Goal: Transaction & Acquisition: Obtain resource

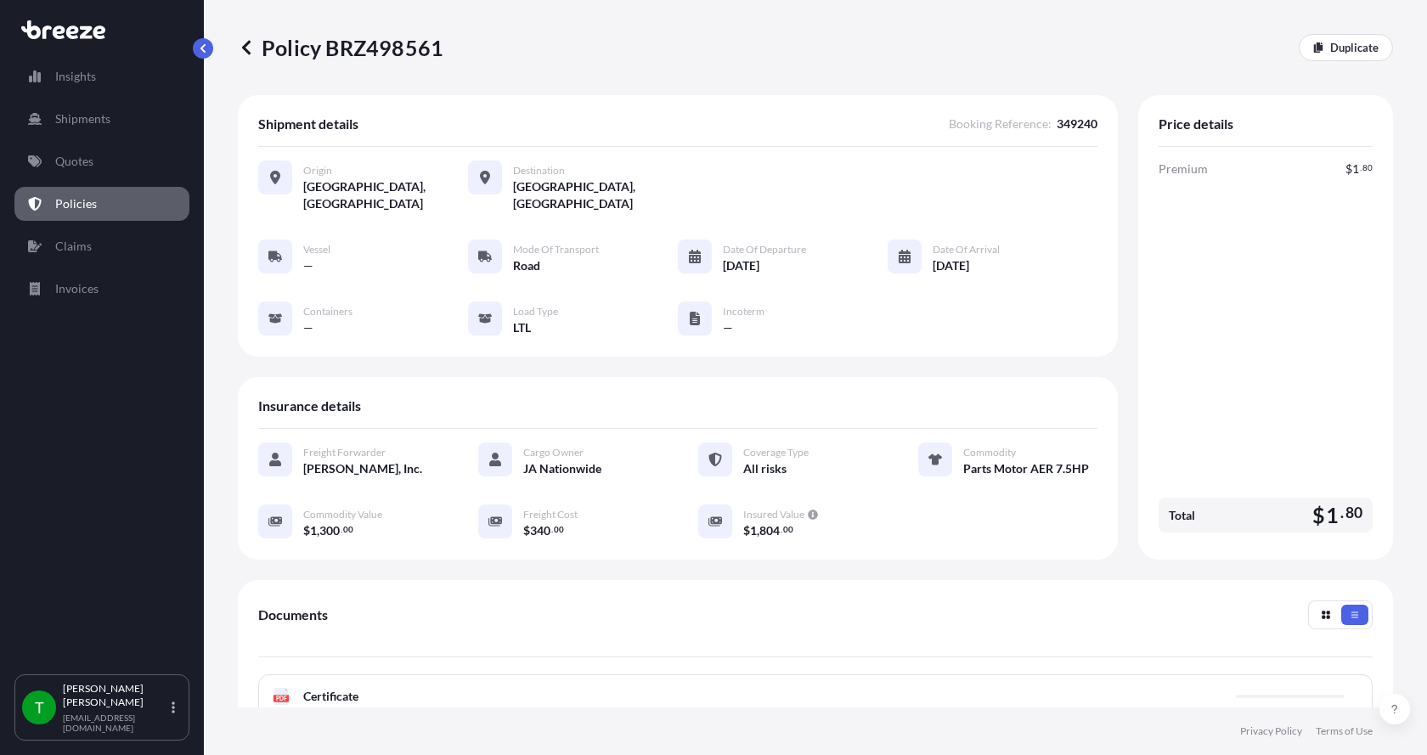
scroll to position [170, 0]
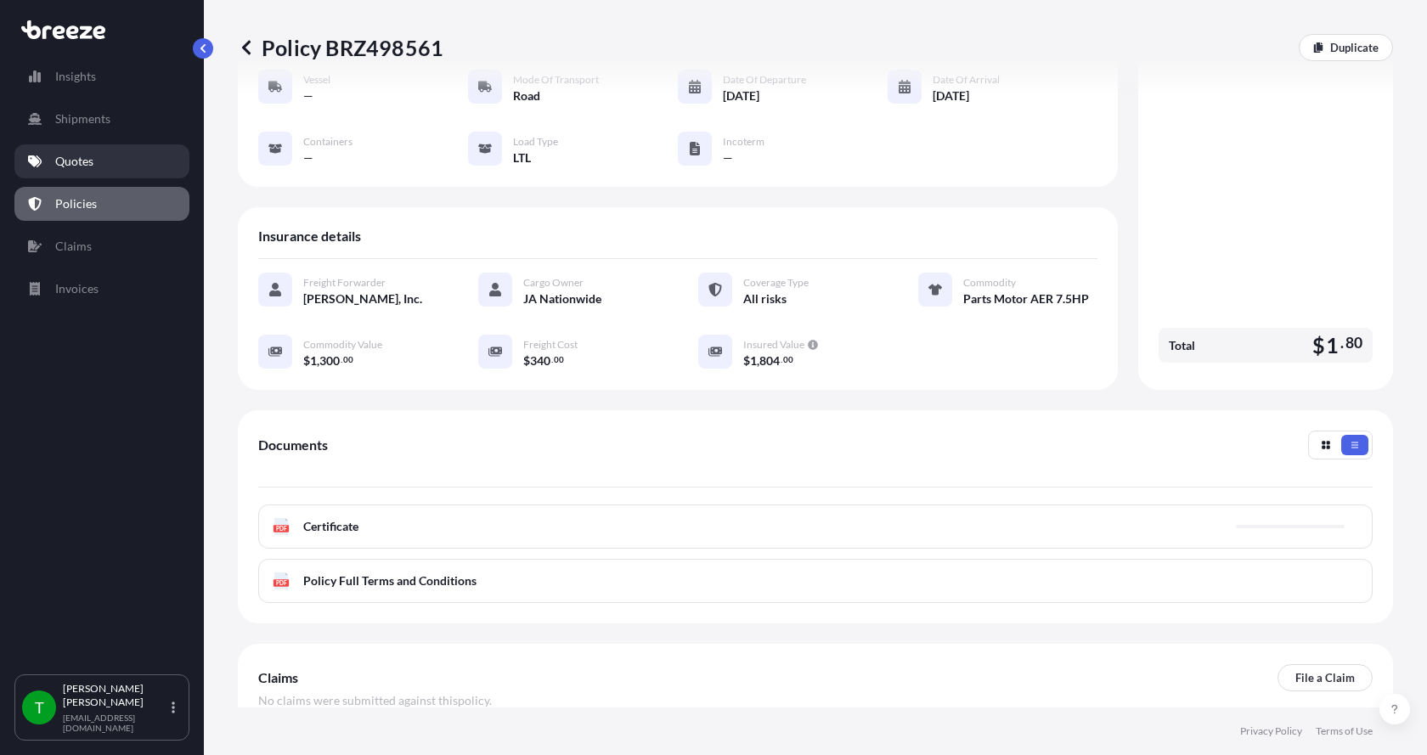
click at [64, 161] on p "Quotes" at bounding box center [74, 161] width 38 height 17
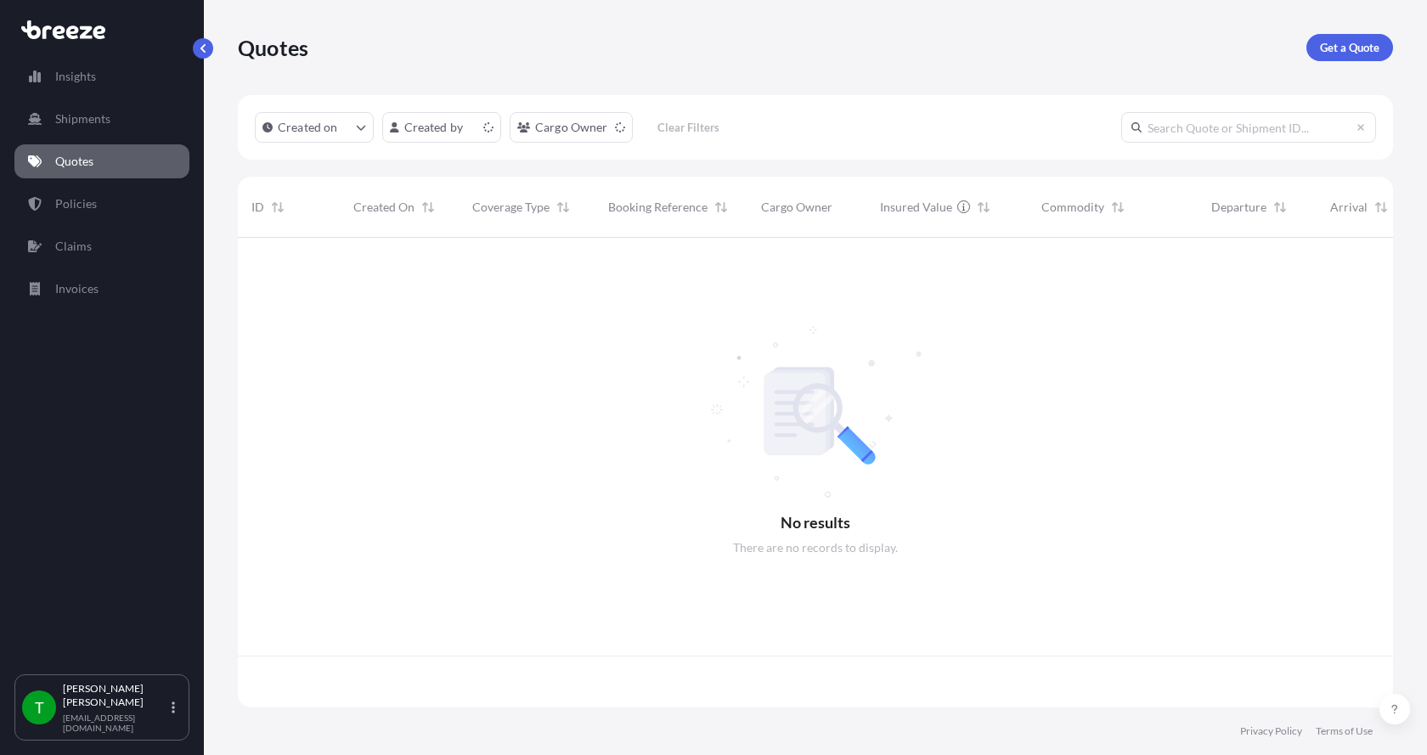
scroll to position [466, 1142]
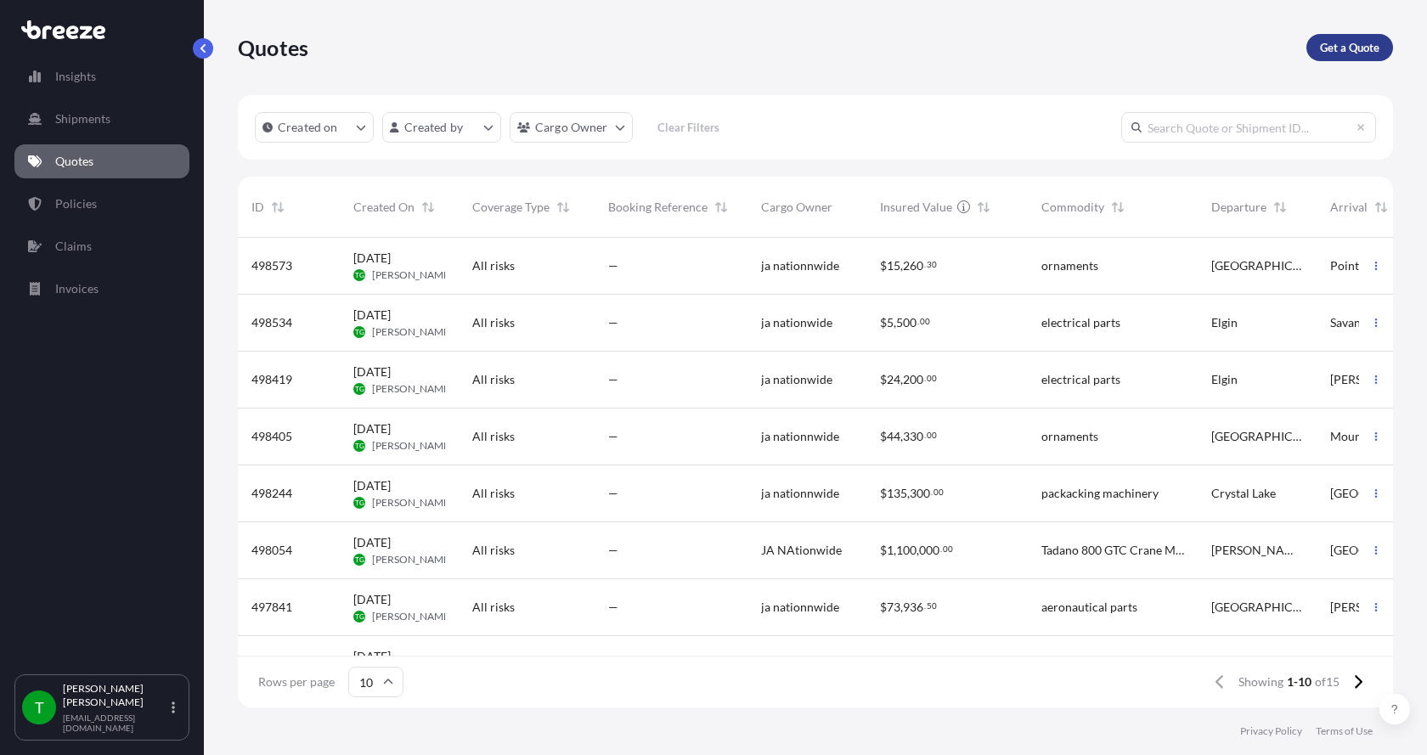
click at [1355, 37] on link "Get a Quote" at bounding box center [1349, 47] width 87 height 27
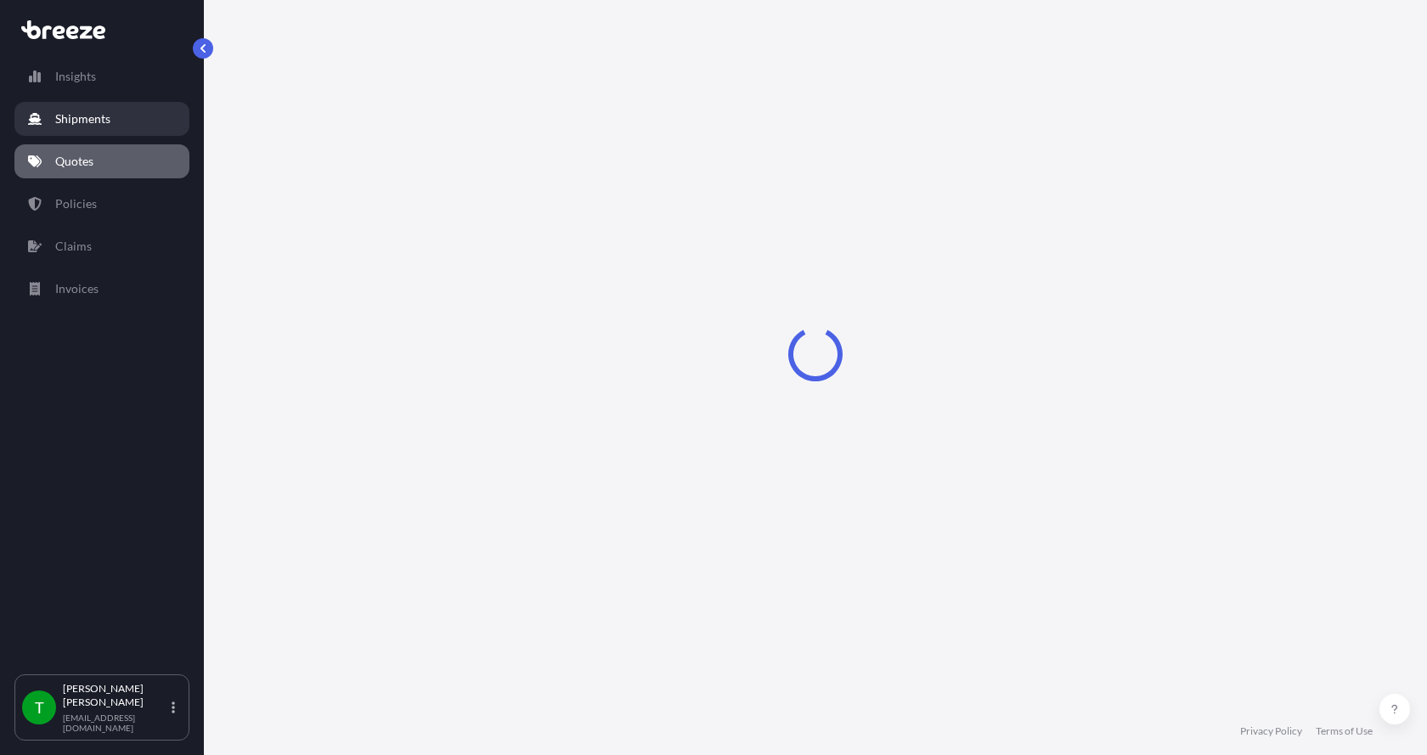
select select "Sea"
select select "1"
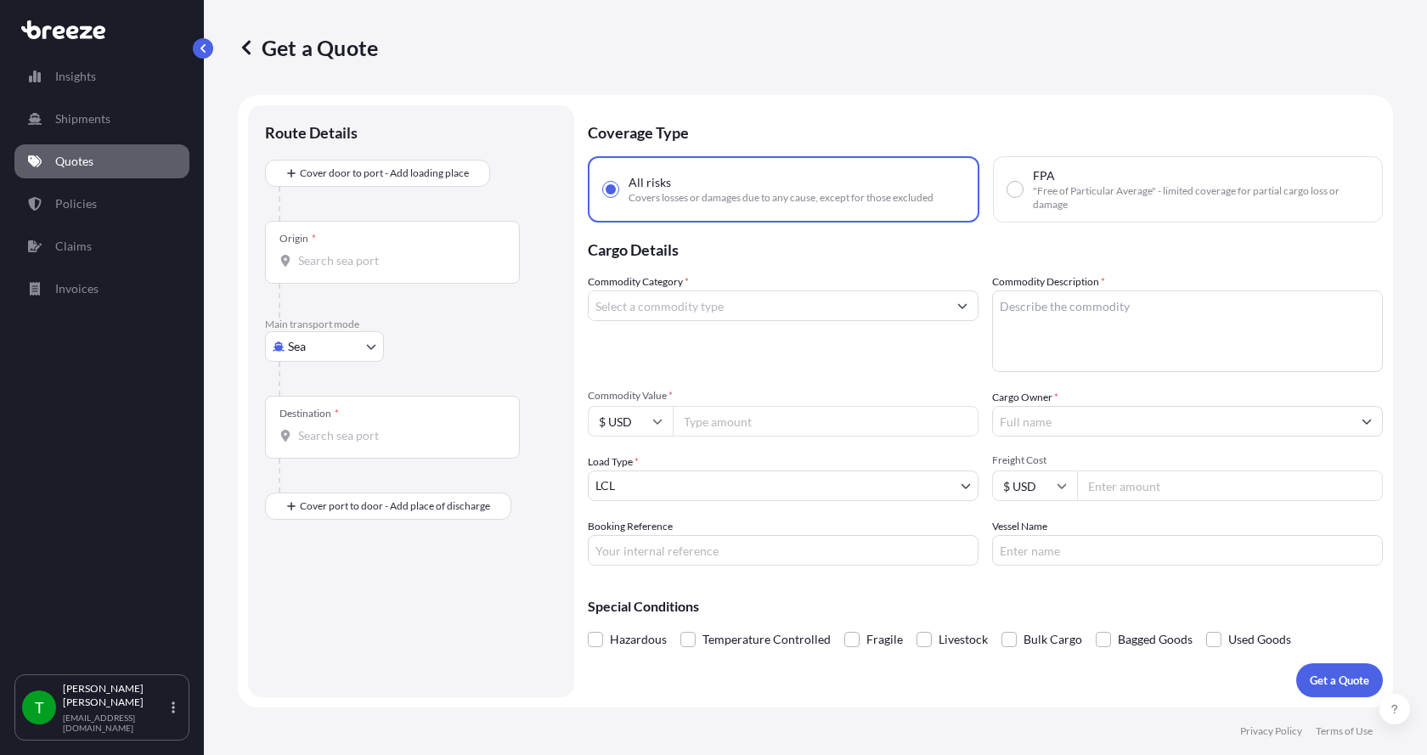
click at [75, 156] on p "Quotes" at bounding box center [74, 161] width 38 height 17
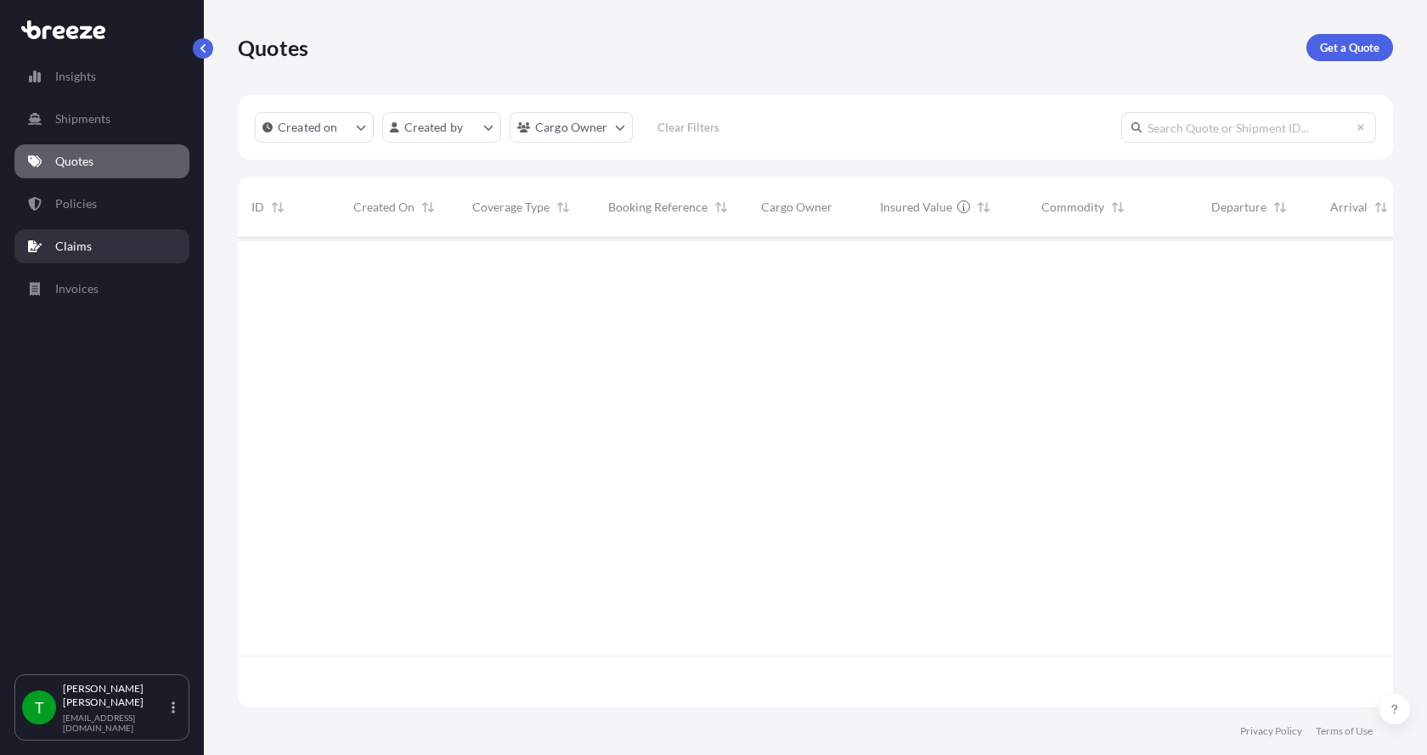
scroll to position [466, 1142]
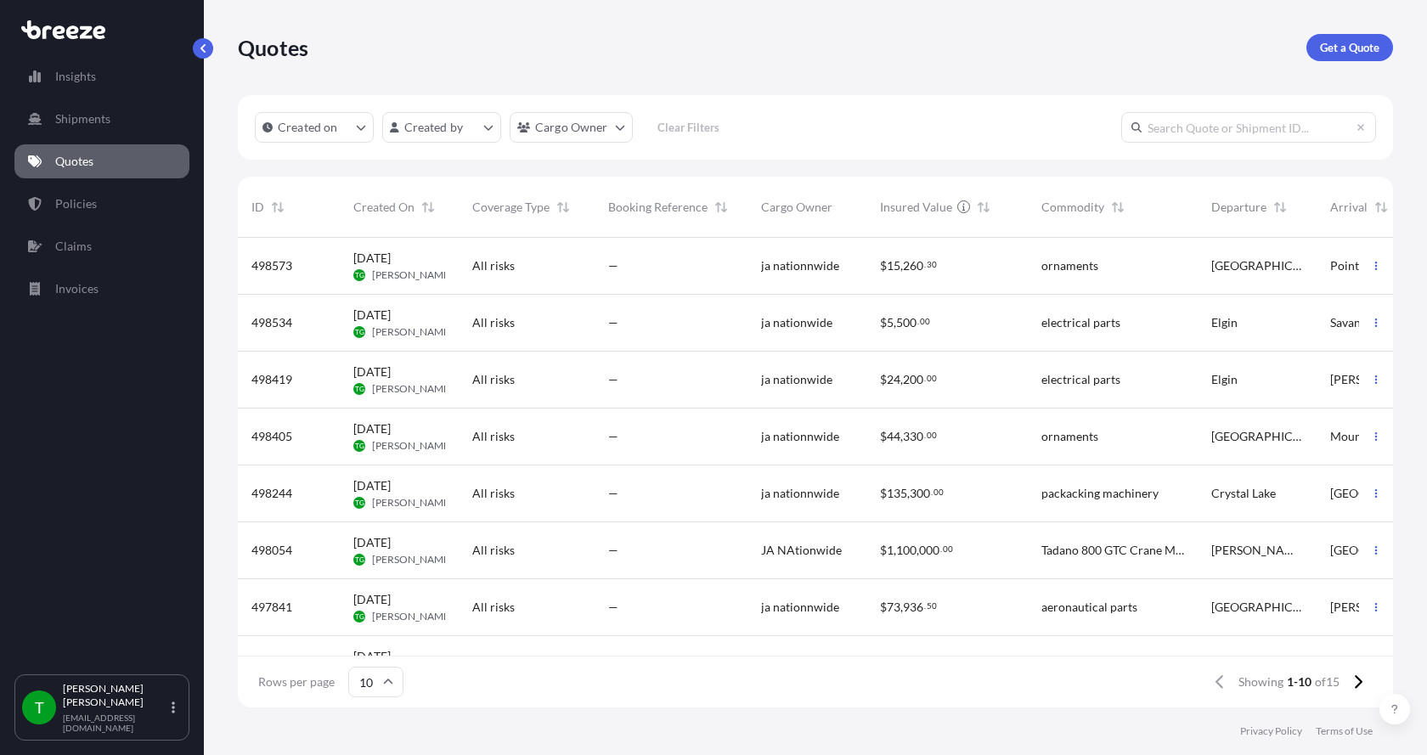
click at [80, 160] on p "Quotes" at bounding box center [74, 161] width 38 height 17
click at [1332, 42] on p "Get a Quote" at bounding box center [1349, 47] width 59 height 17
select select "Sea"
select select "1"
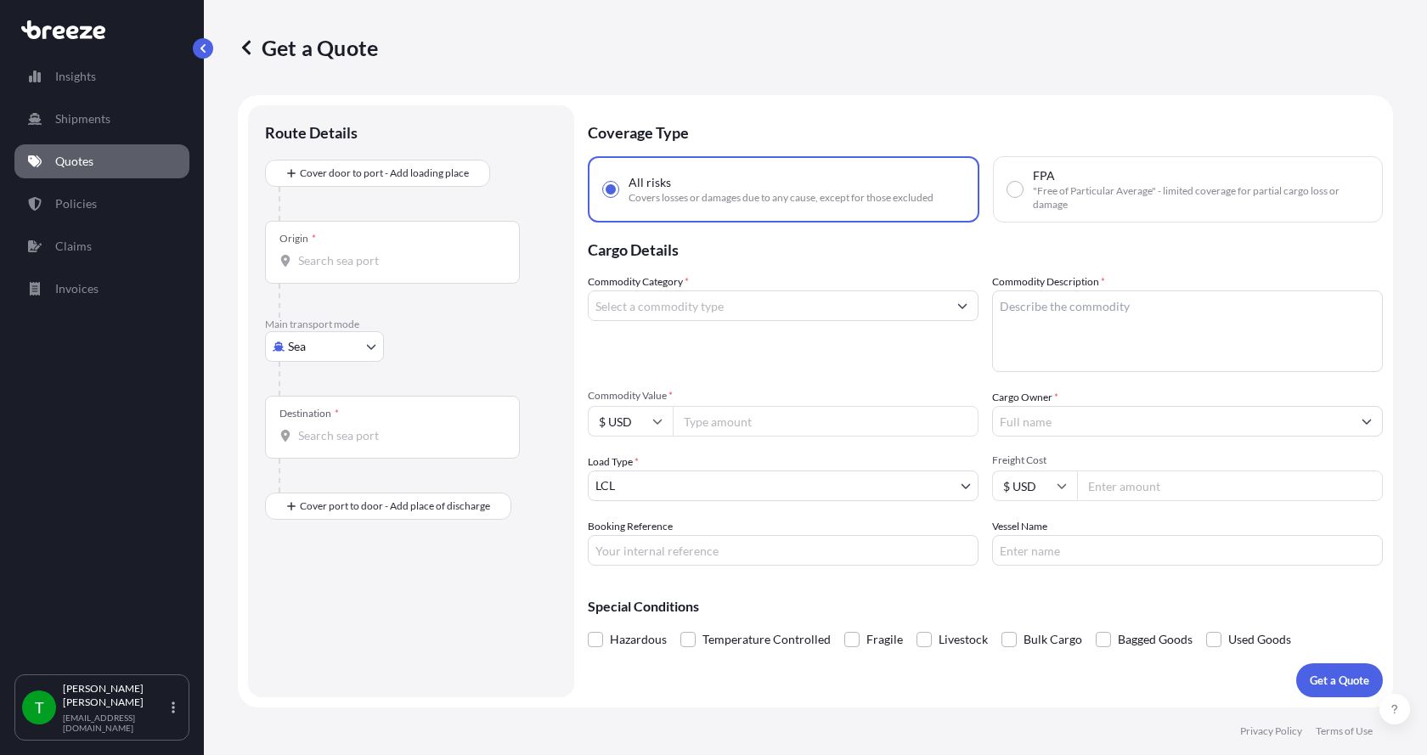
click at [306, 350] on body "Insights Shipments Quotes Policies Claims Invoices T [PERSON_NAME] [EMAIL_ADDRE…" at bounding box center [713, 377] width 1427 height 755
click at [301, 454] on span "Road" at bounding box center [310, 451] width 27 height 17
select select "Road"
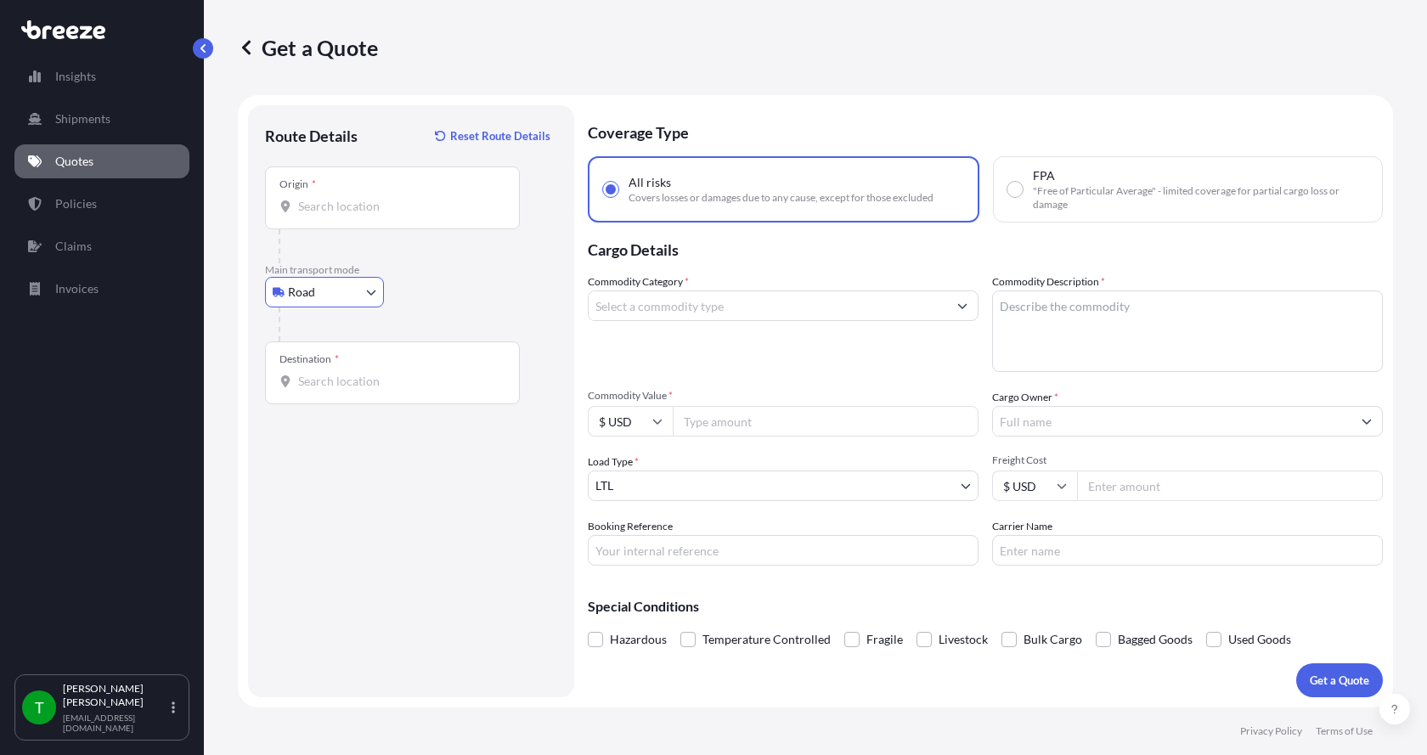
click at [334, 205] on input "Origin *" at bounding box center [398, 206] width 200 height 17
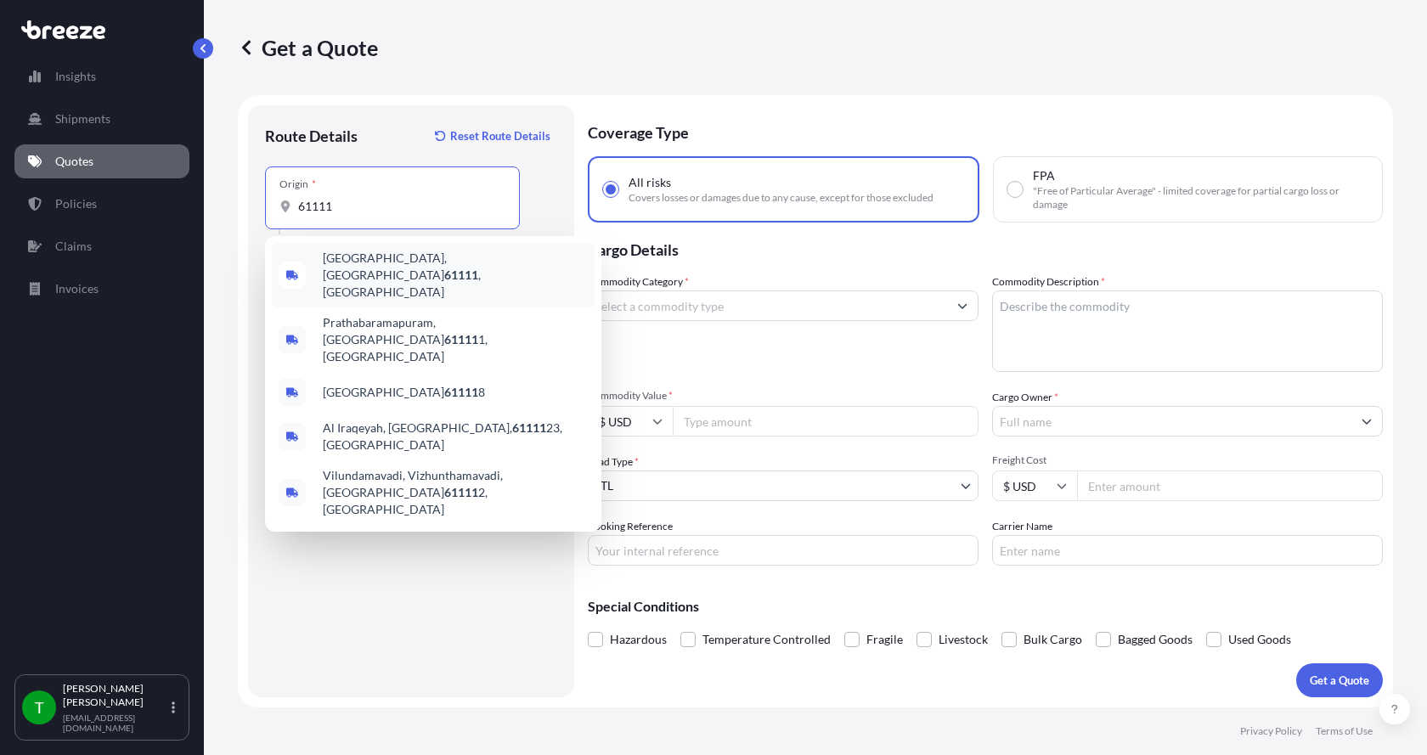
click at [325, 263] on span "[GEOGRAPHIC_DATA] , [GEOGRAPHIC_DATA]" at bounding box center [455, 275] width 265 height 51
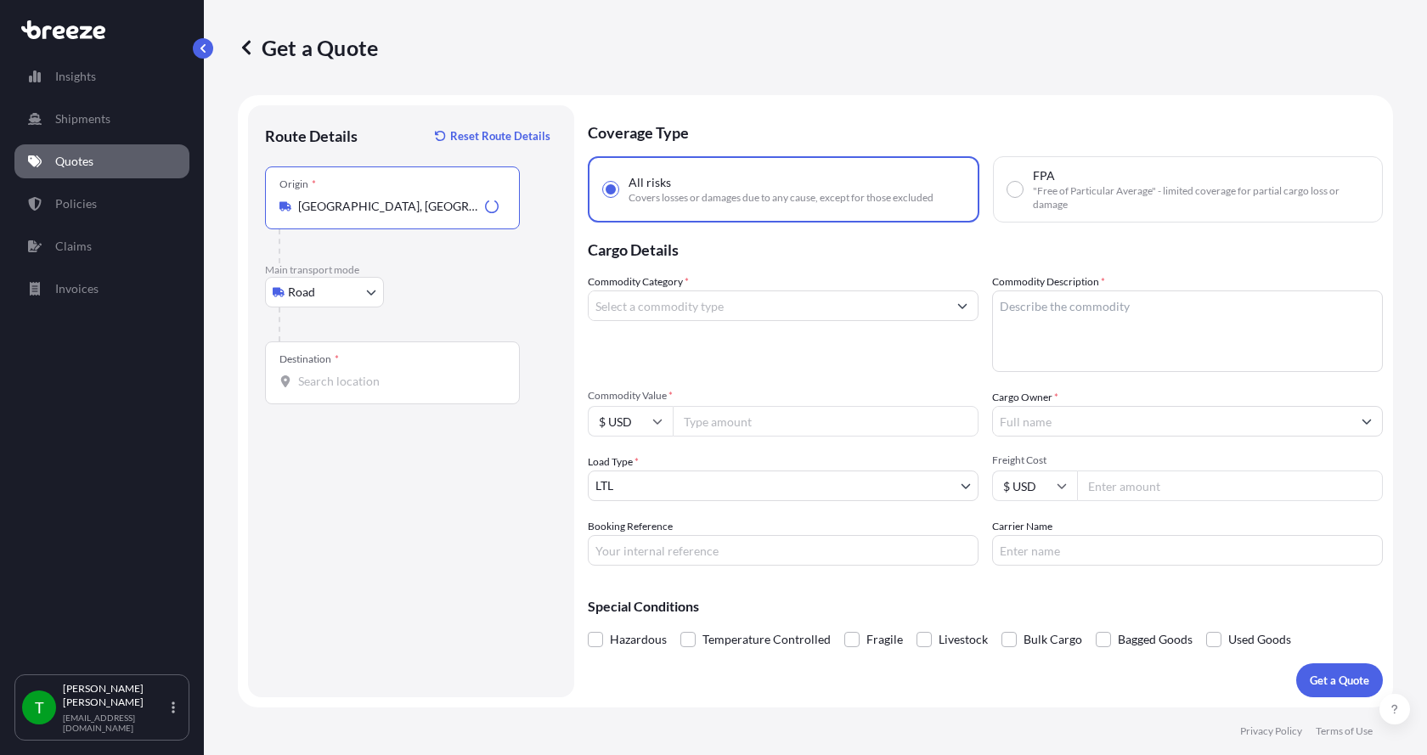
type input "[GEOGRAPHIC_DATA], [GEOGRAPHIC_DATA]"
click at [301, 376] on input "Destination *" at bounding box center [398, 381] width 200 height 17
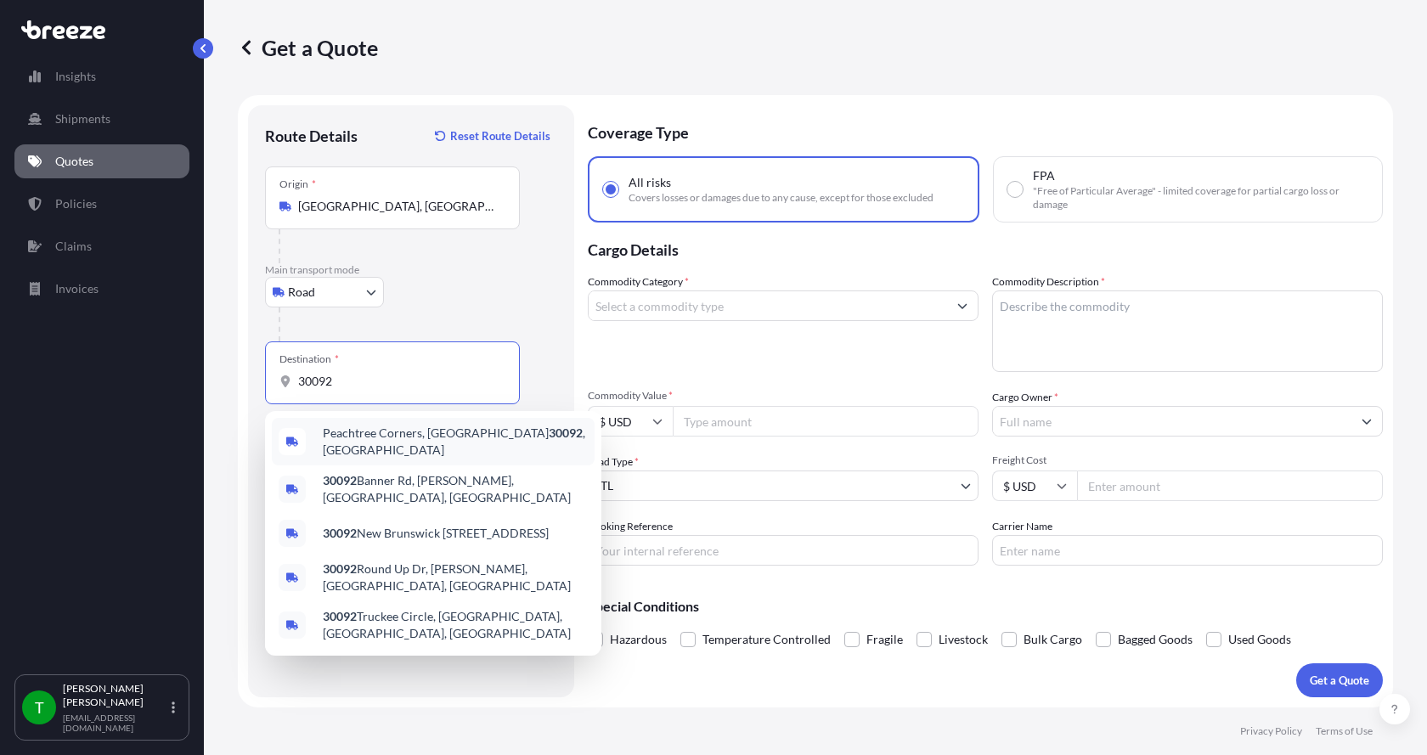
drag, startPoint x: 354, startPoint y: 379, endPoint x: 240, endPoint y: 387, distance: 114.1
click at [240, 387] on form "Route Details Reset Route Details Place of loading Road Road Rail Origin * [GEO…" at bounding box center [815, 401] width 1155 height 612
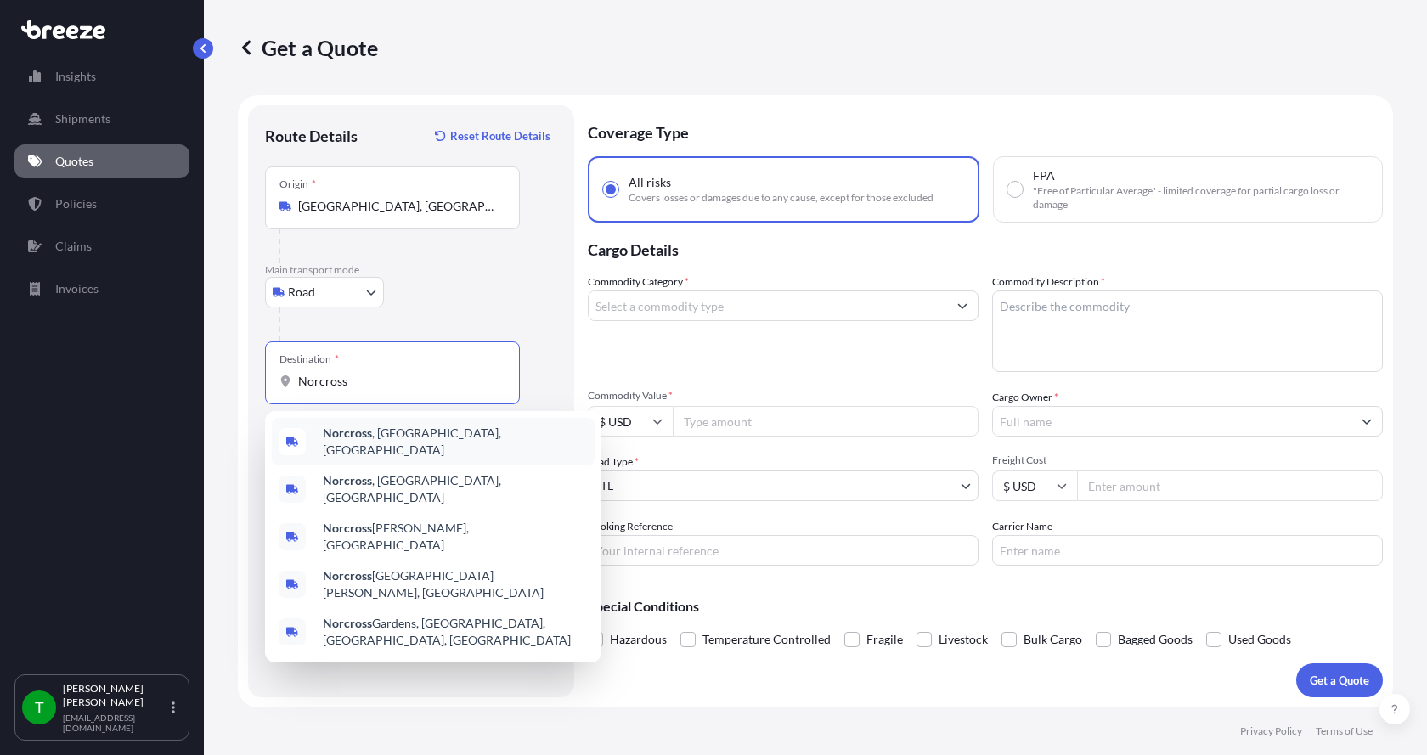
click at [334, 437] on b "Norcross" at bounding box center [347, 433] width 49 height 14
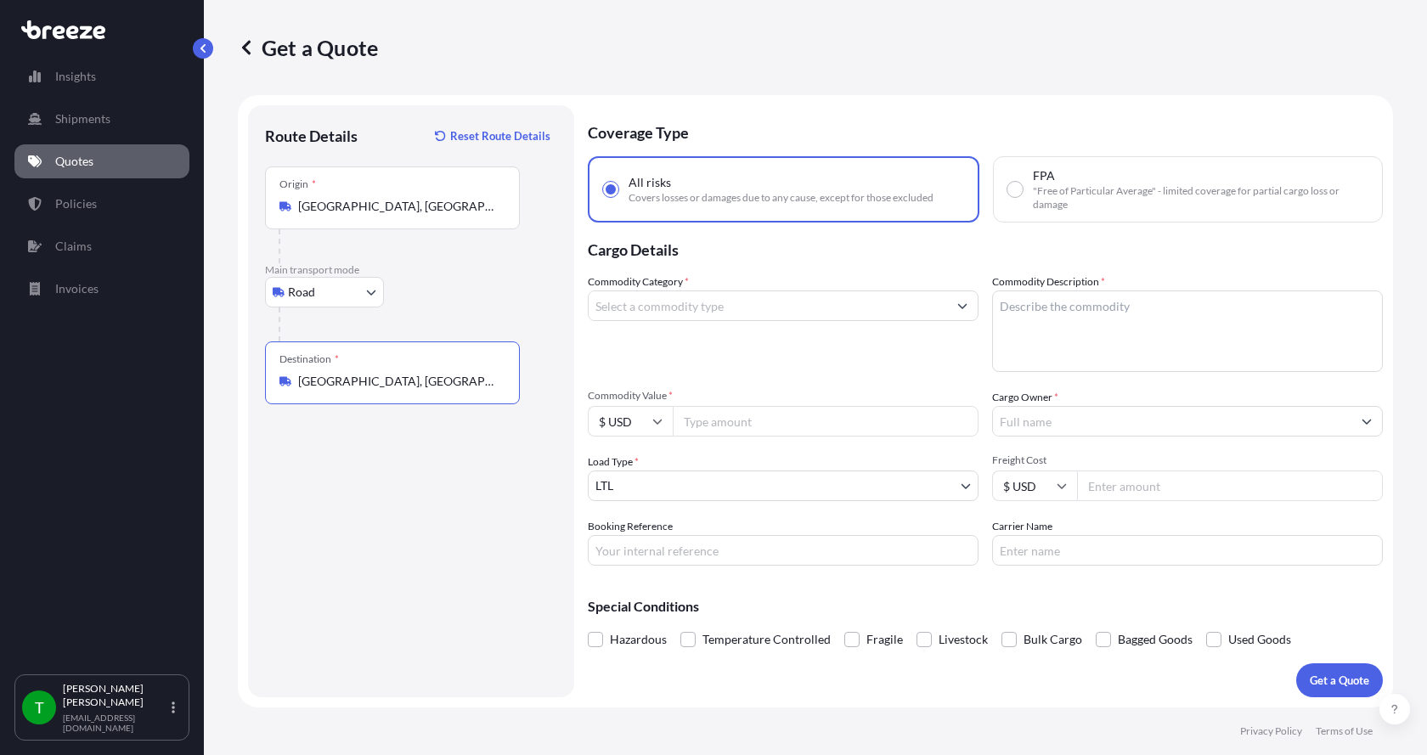
type input "[GEOGRAPHIC_DATA], [GEOGRAPHIC_DATA], [GEOGRAPHIC_DATA]"
click at [613, 312] on input "Commodity Category *" at bounding box center [768, 305] width 358 height 31
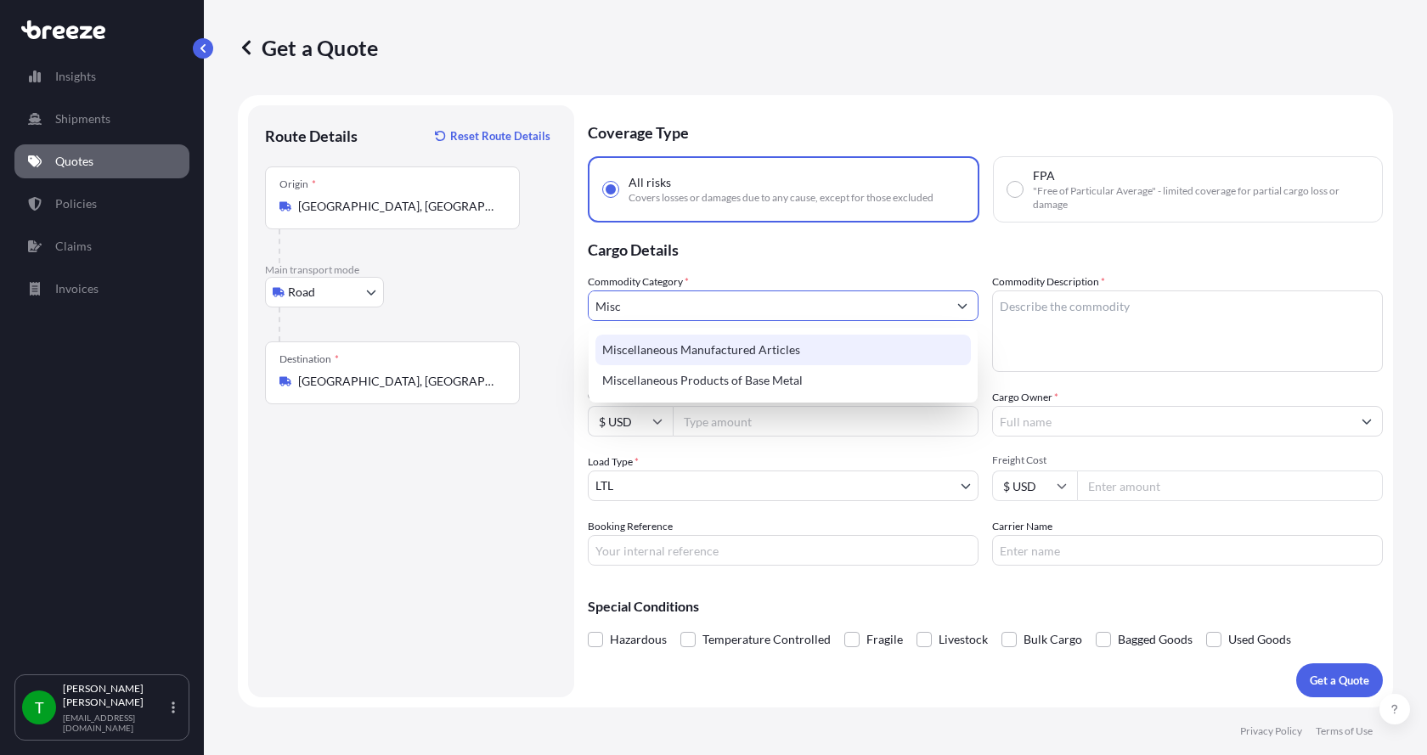
click at [646, 349] on div "Miscellaneous Manufactured Articles" at bounding box center [782, 350] width 375 height 31
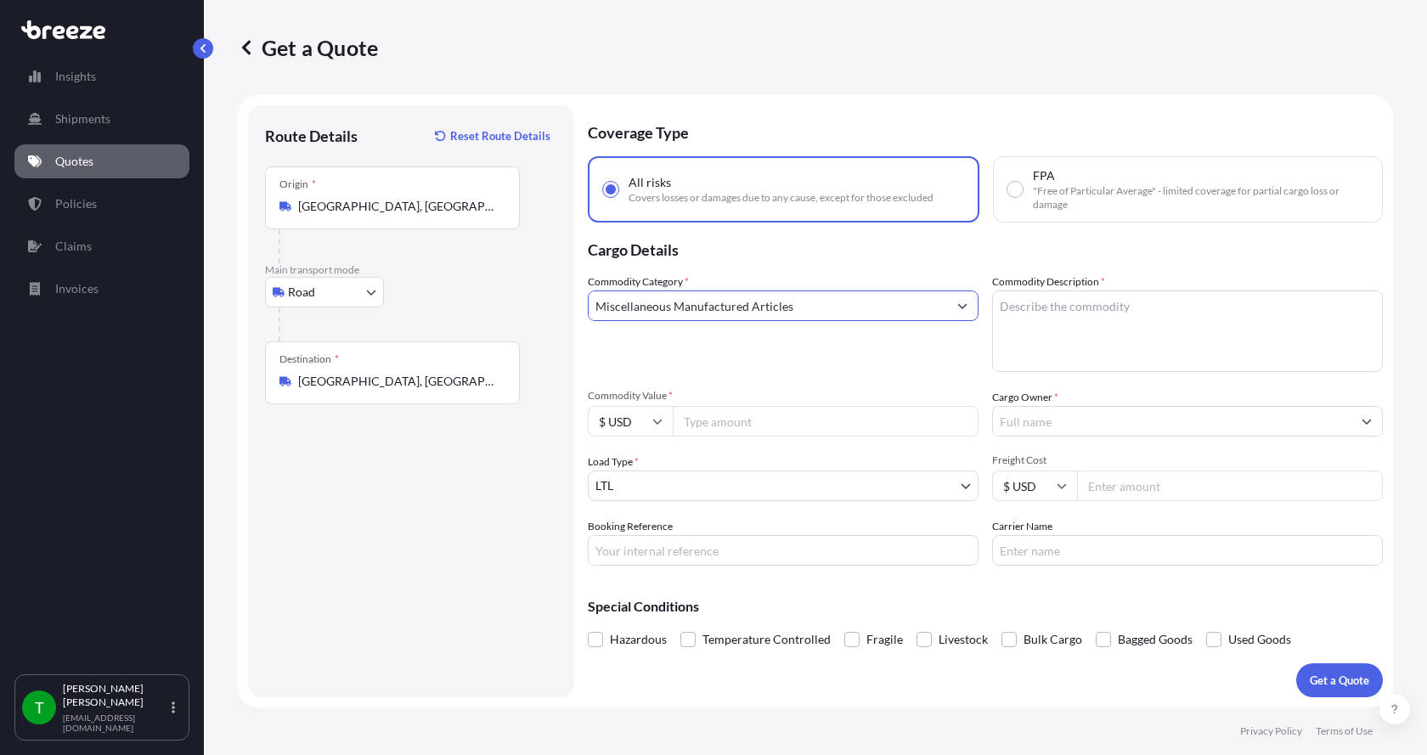
type input "Miscellaneous Manufactured Articles"
click at [1029, 300] on textarea "Commodity Description *" at bounding box center [1187, 331] width 391 height 82
type textarea "Diamond Frame Quarter panel"
click at [803, 425] on input "Commodity Value *" at bounding box center [826, 421] width 306 height 31
click at [736, 418] on input "Commodity Value *" at bounding box center [826, 421] width 306 height 31
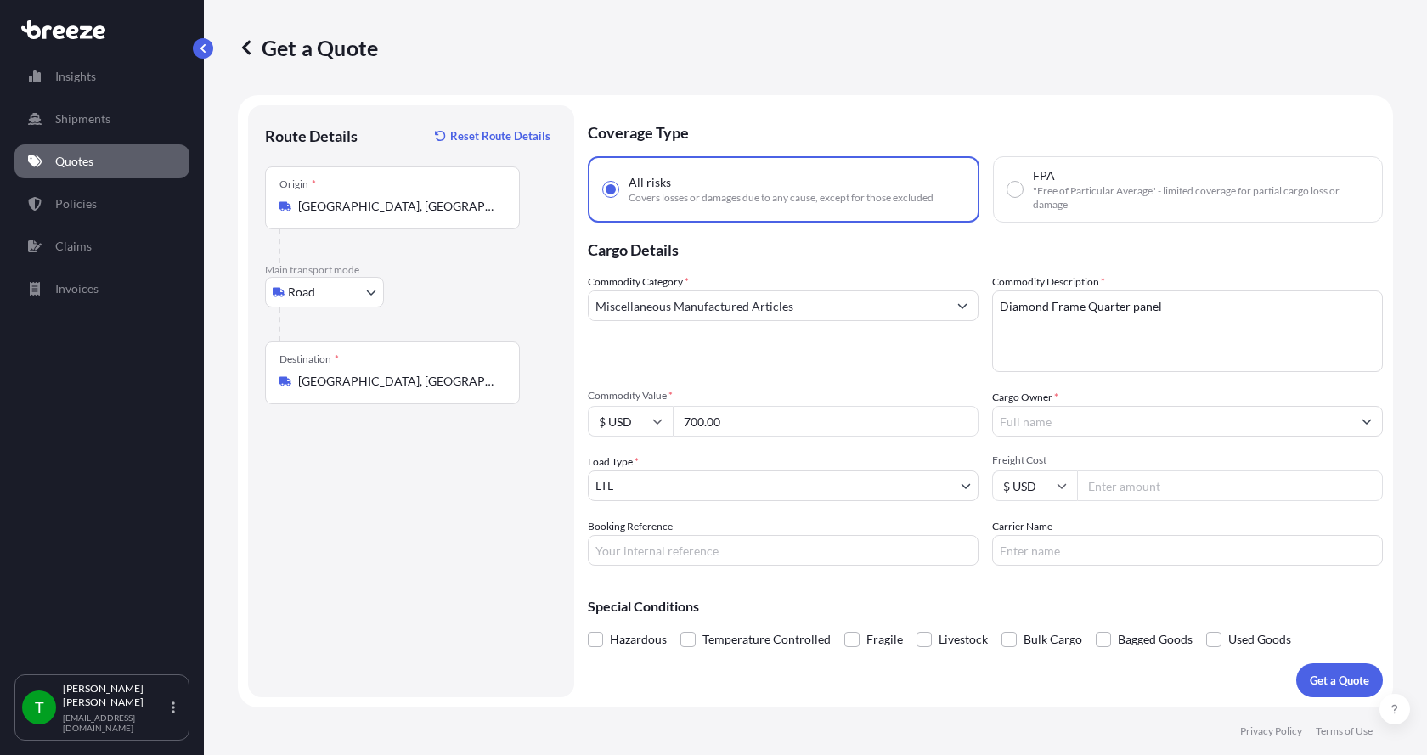
type input "700.00"
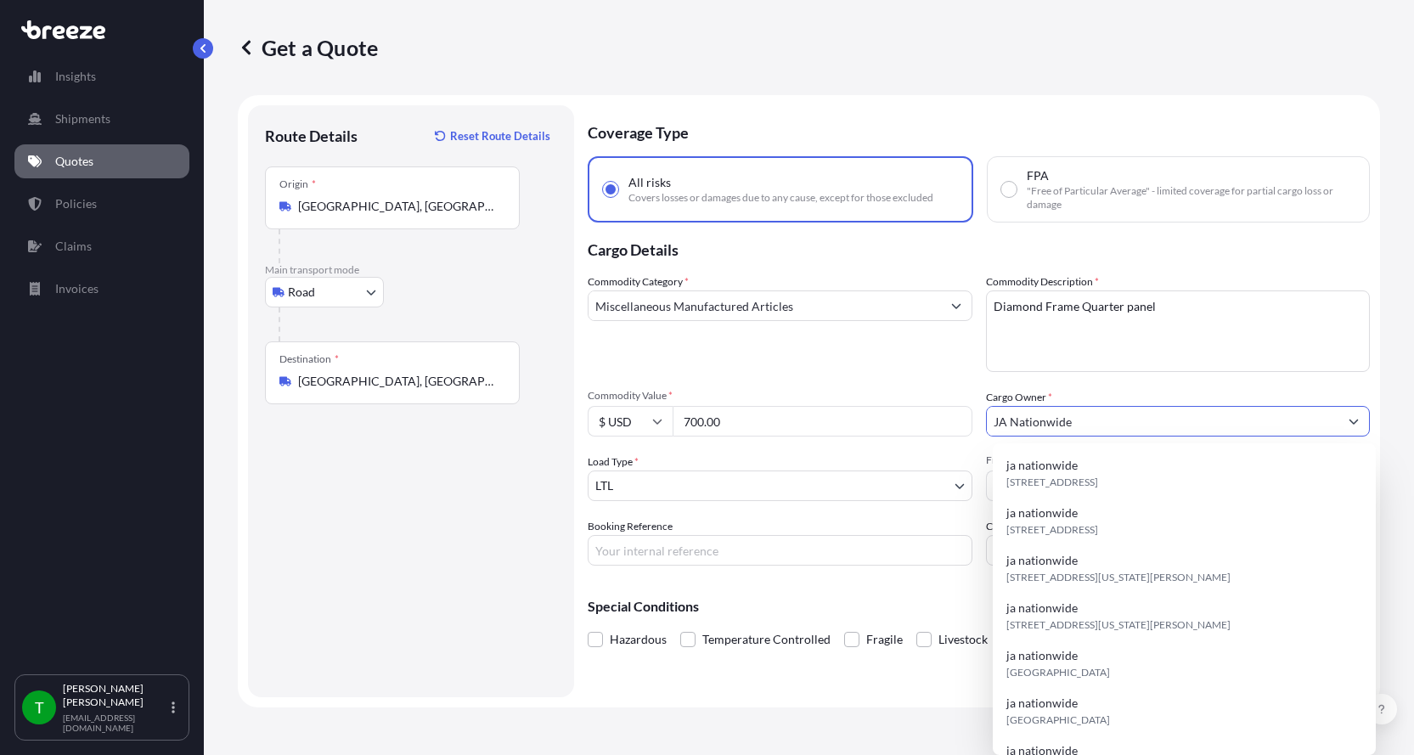
type input "JA Nationwide"
click at [605, 550] on input "Booking Reference" at bounding box center [780, 550] width 385 height 31
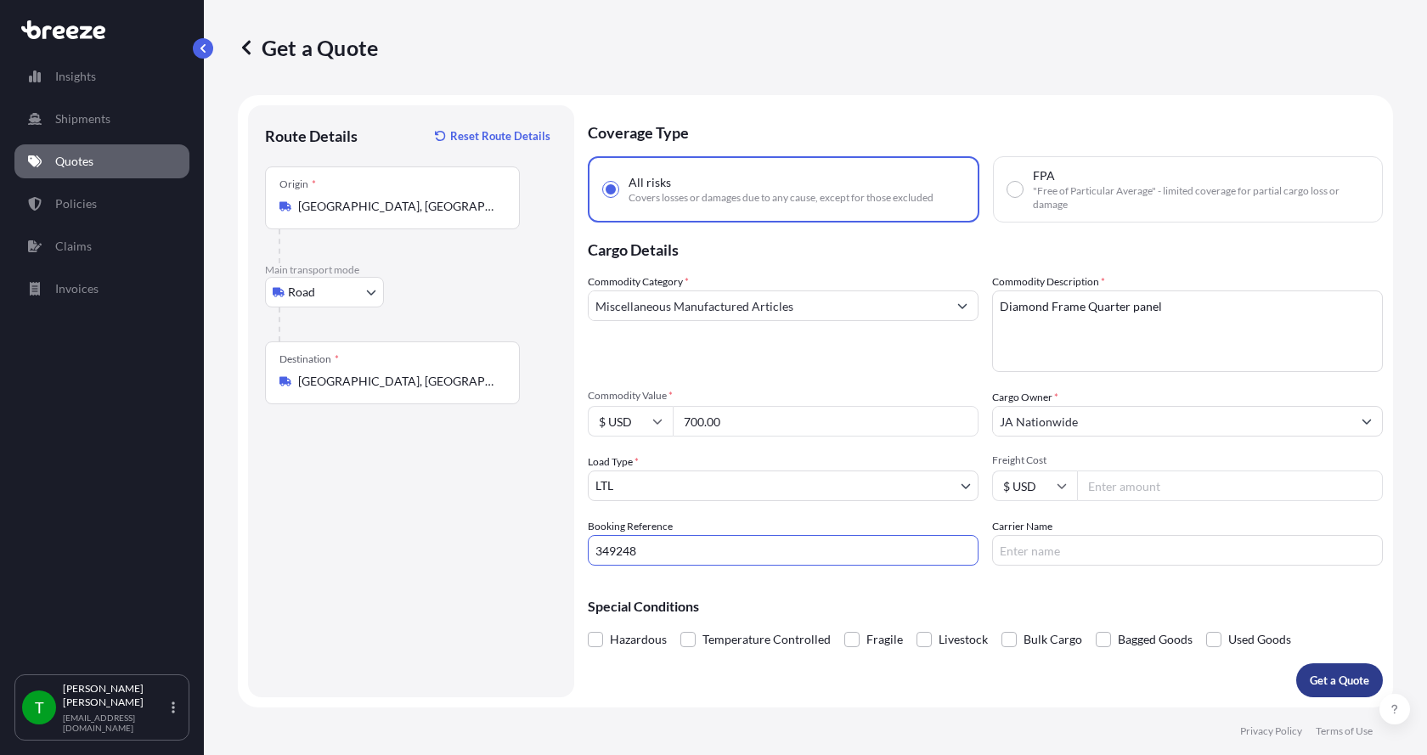
type input "349248"
click at [1310, 671] on button "Get a Quote" at bounding box center [1339, 680] width 87 height 34
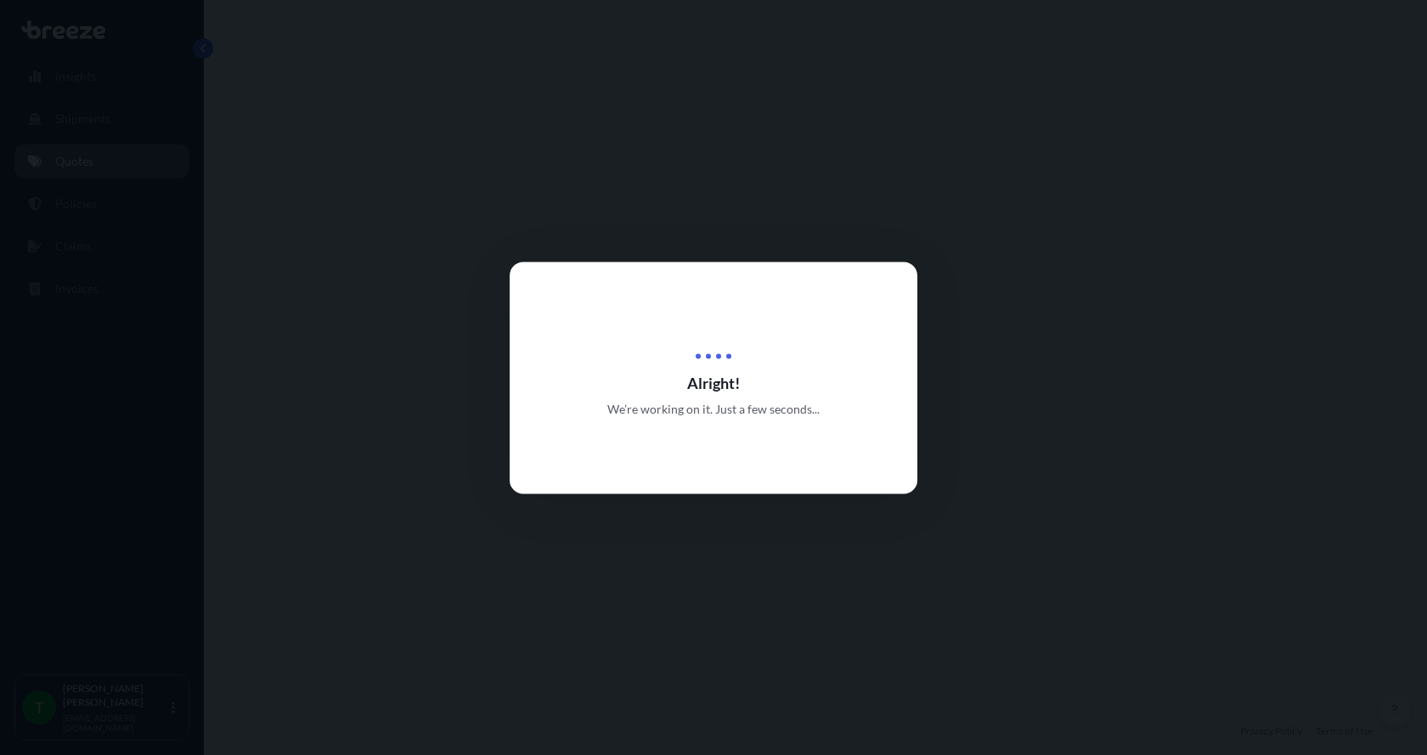
select select "Road"
select select "1"
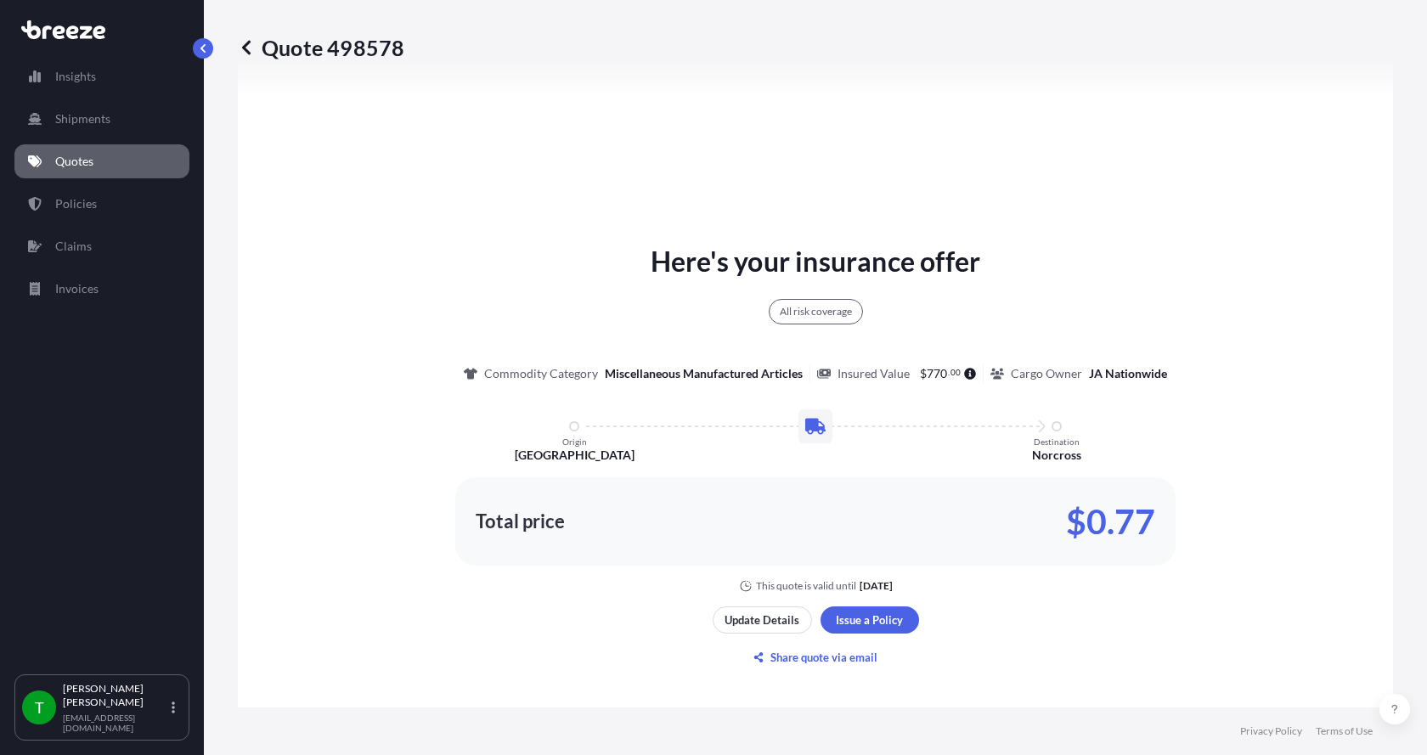
scroll to position [798, 0]
click at [764, 621] on p "Update Details" at bounding box center [762, 618] width 75 height 17
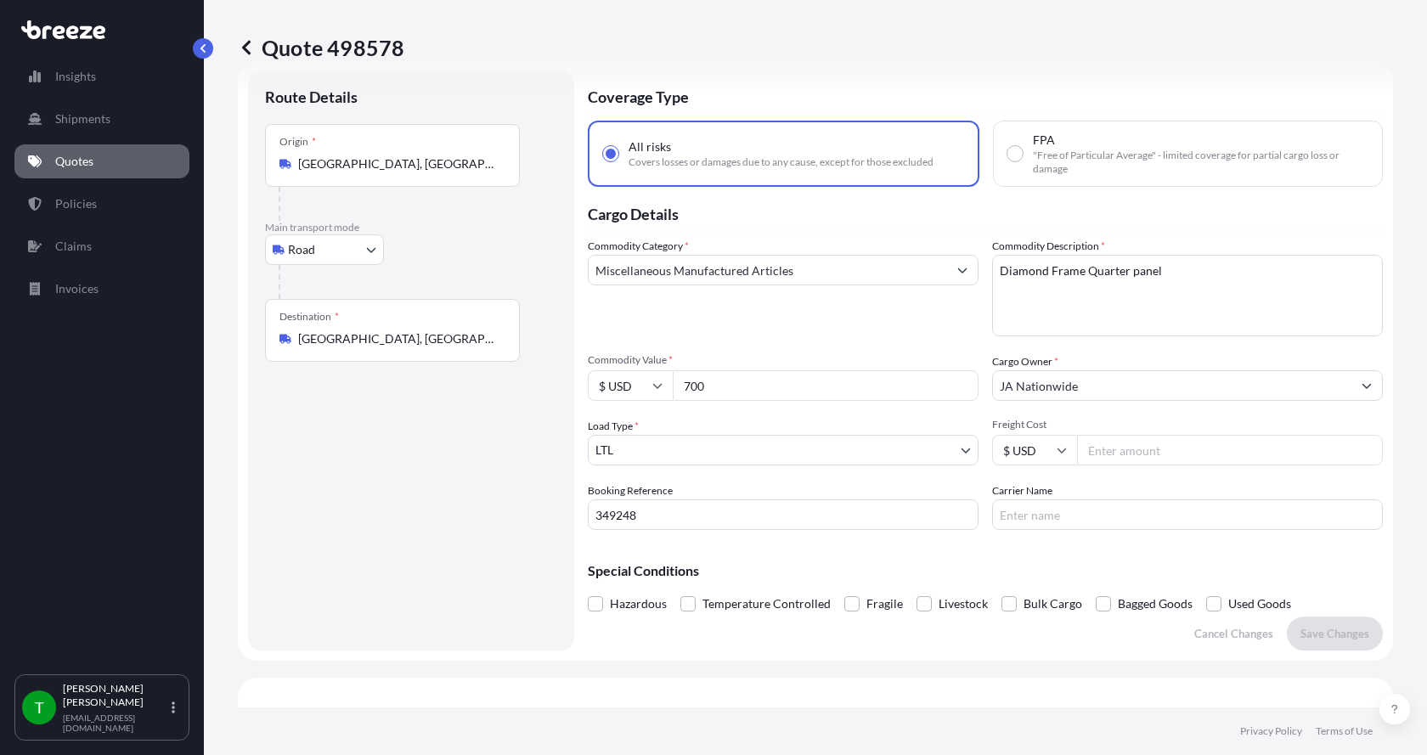
scroll to position [27, 0]
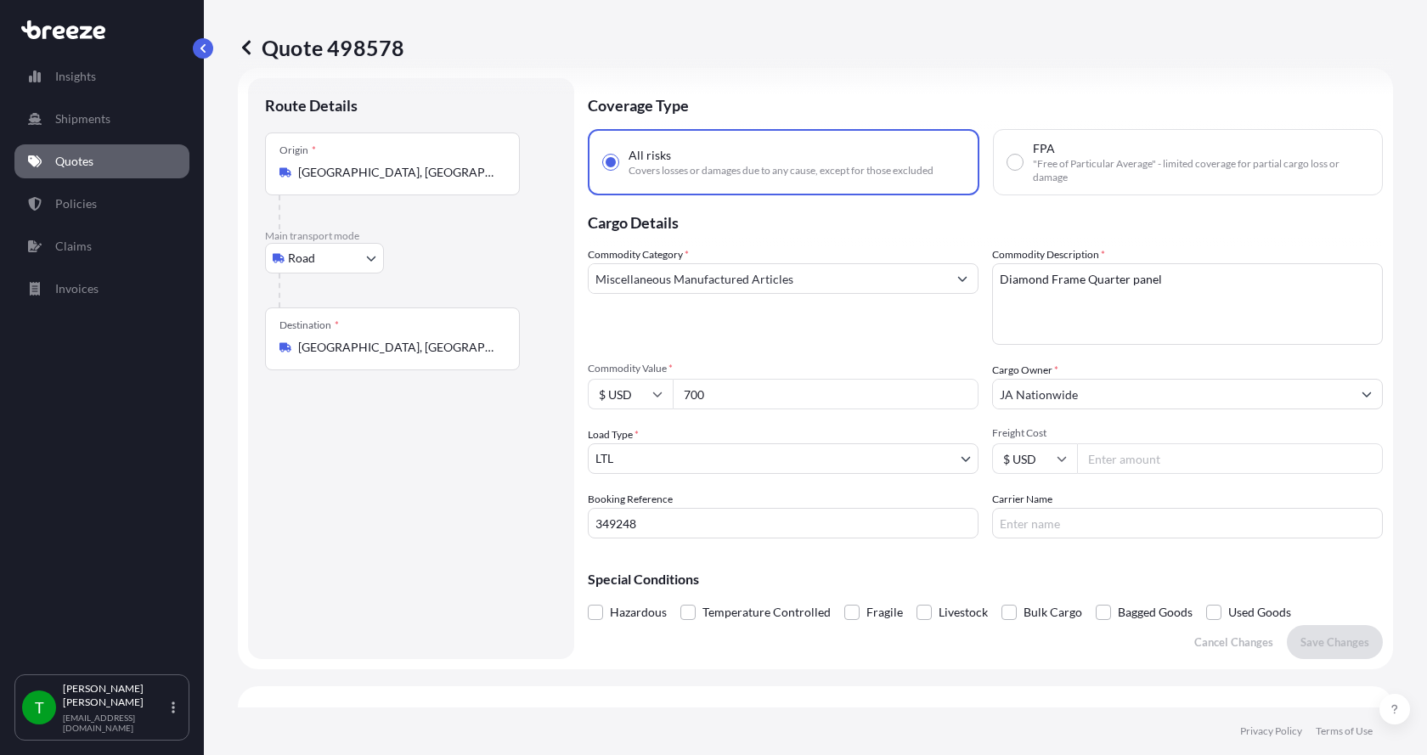
click at [713, 395] on input "700" at bounding box center [826, 394] width 306 height 31
type input "7000.00"
click at [1317, 634] on p "Save Changes" at bounding box center [1334, 642] width 69 height 17
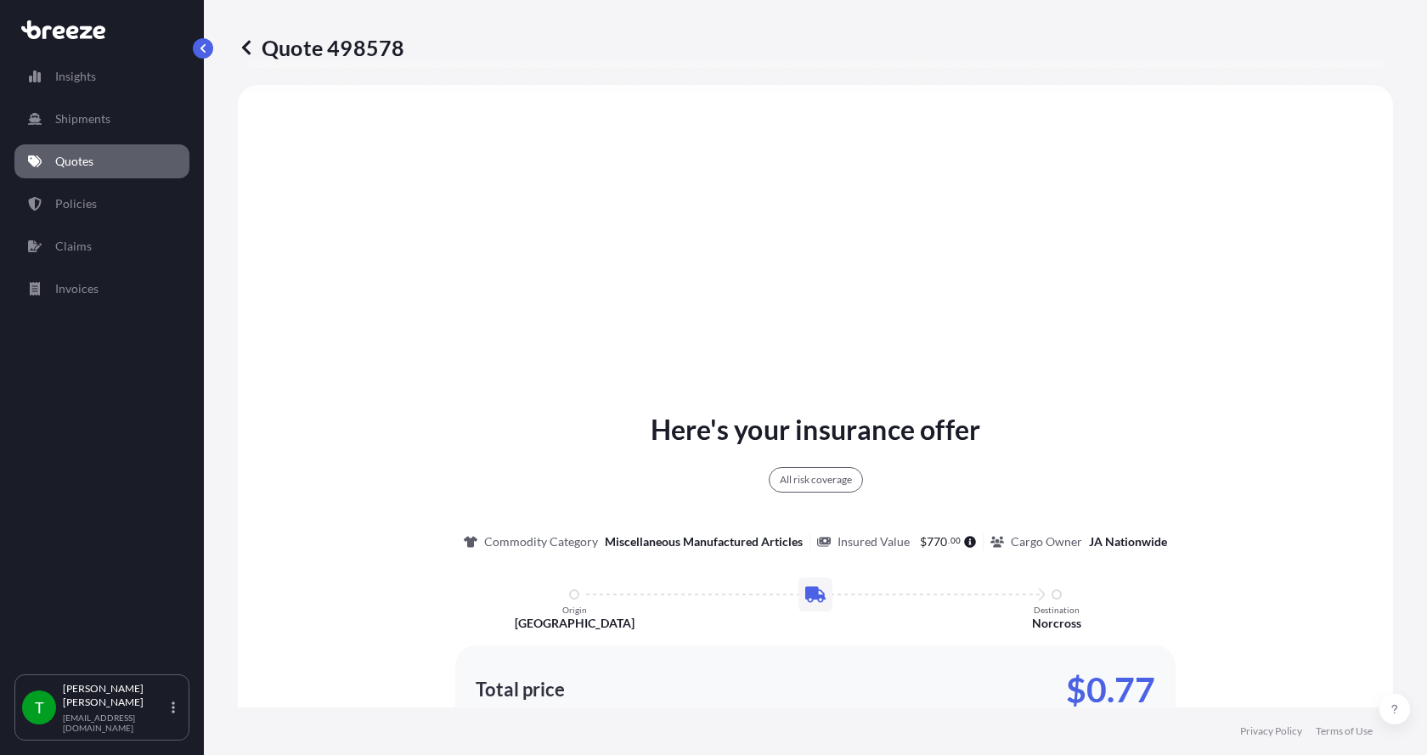
select select "Road"
select select "1"
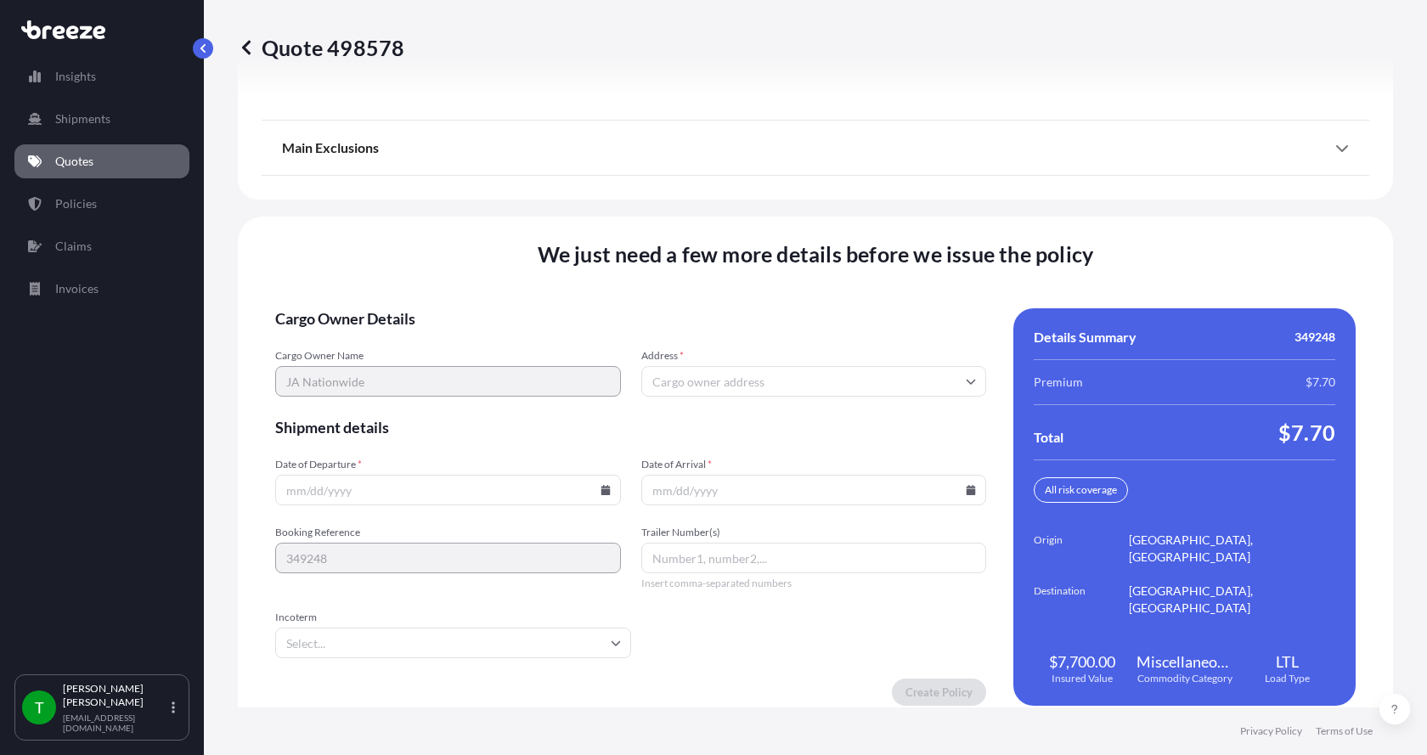
scroll to position [2218, 0]
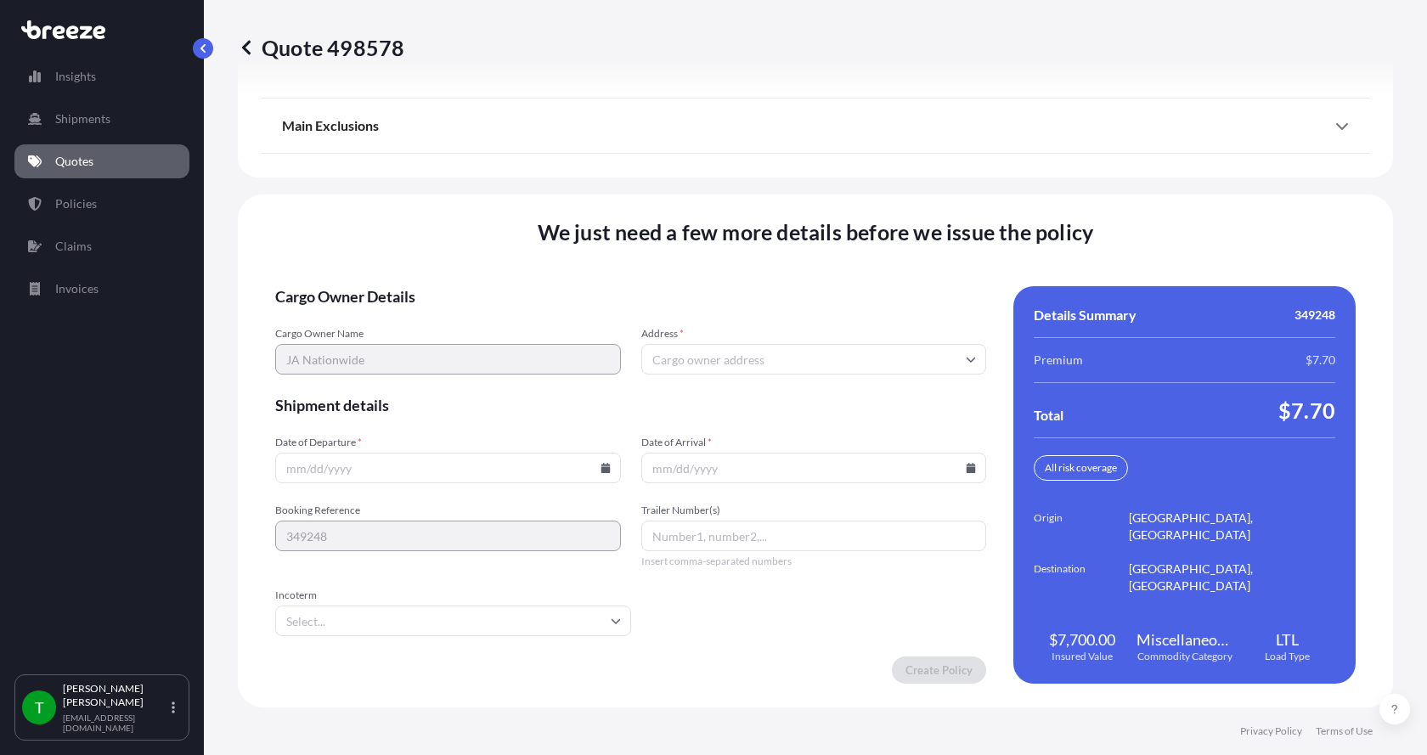
click at [671, 356] on input "Address *" at bounding box center [814, 359] width 346 height 31
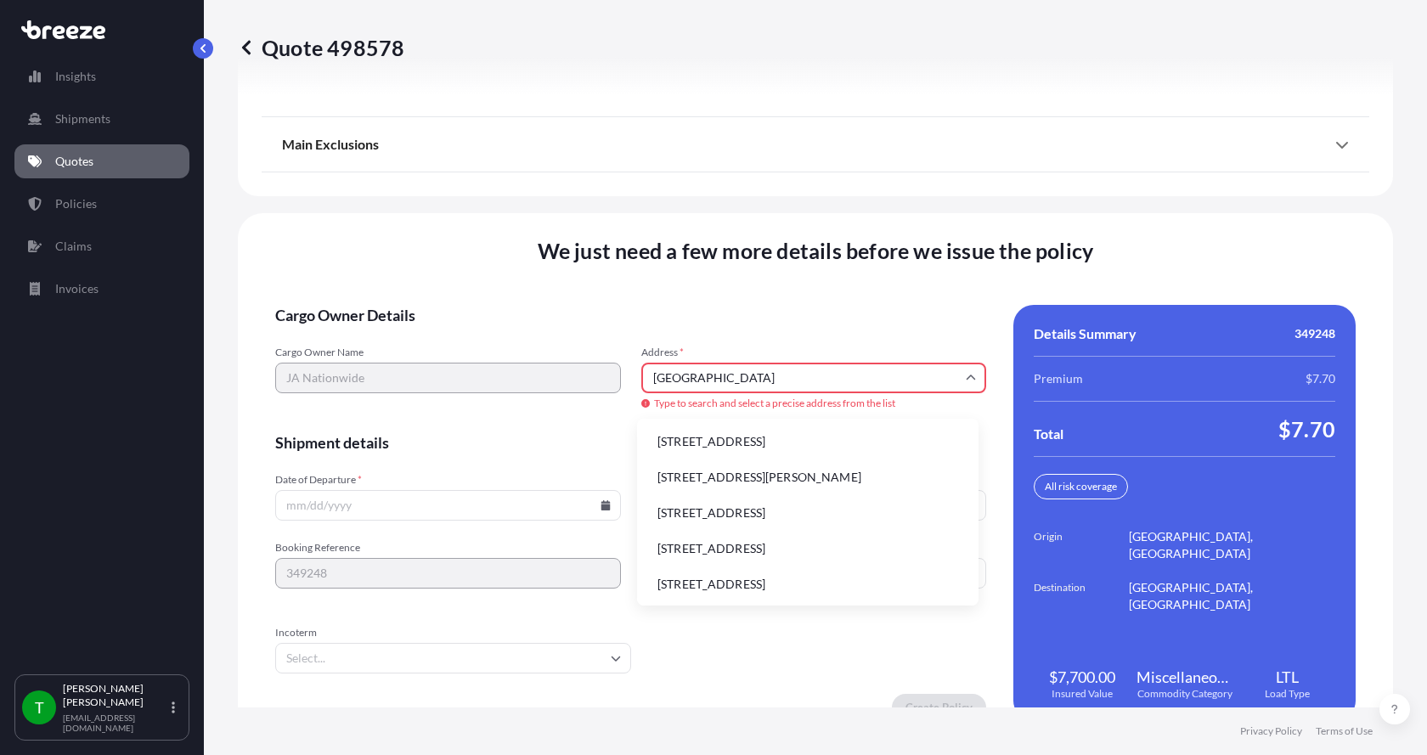
click at [704, 436] on li "[STREET_ADDRESS]" at bounding box center [808, 442] width 328 height 32
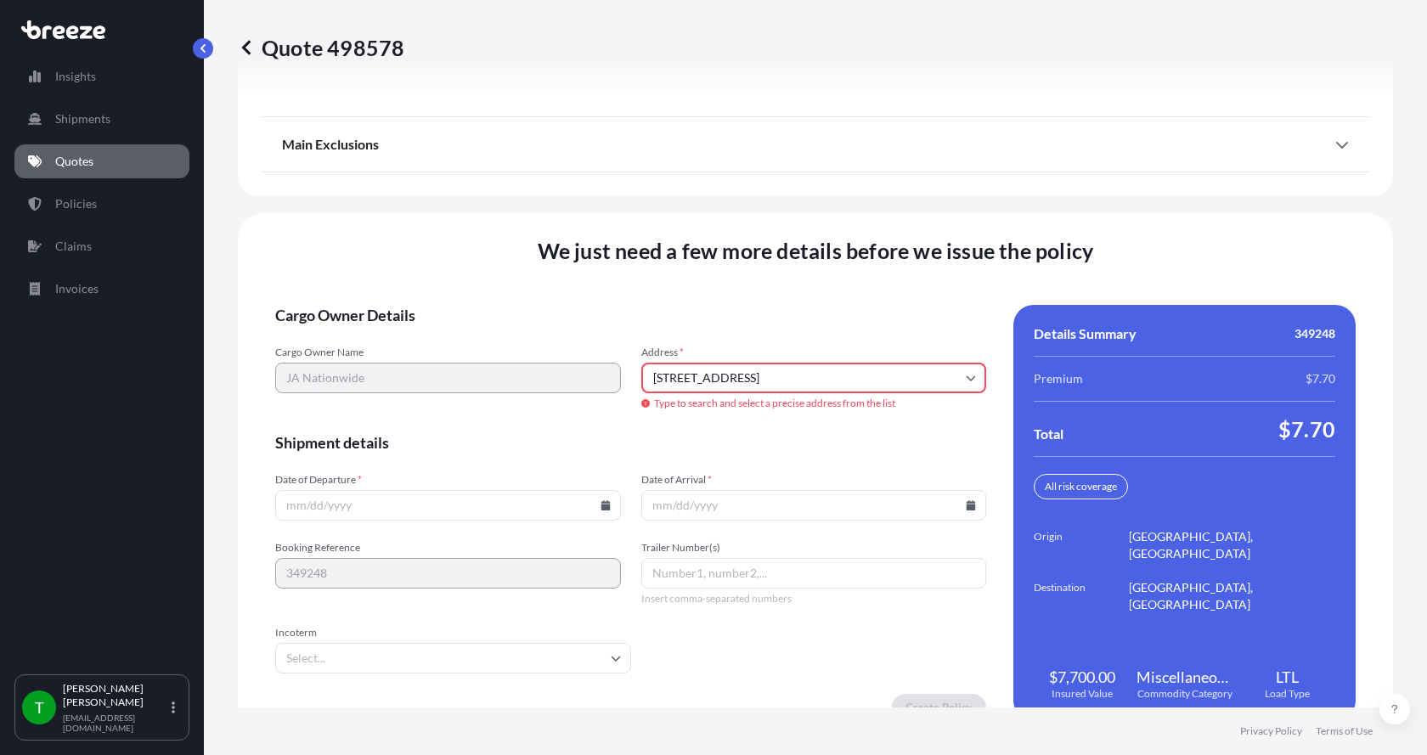
type input "[STREET_ADDRESS]"
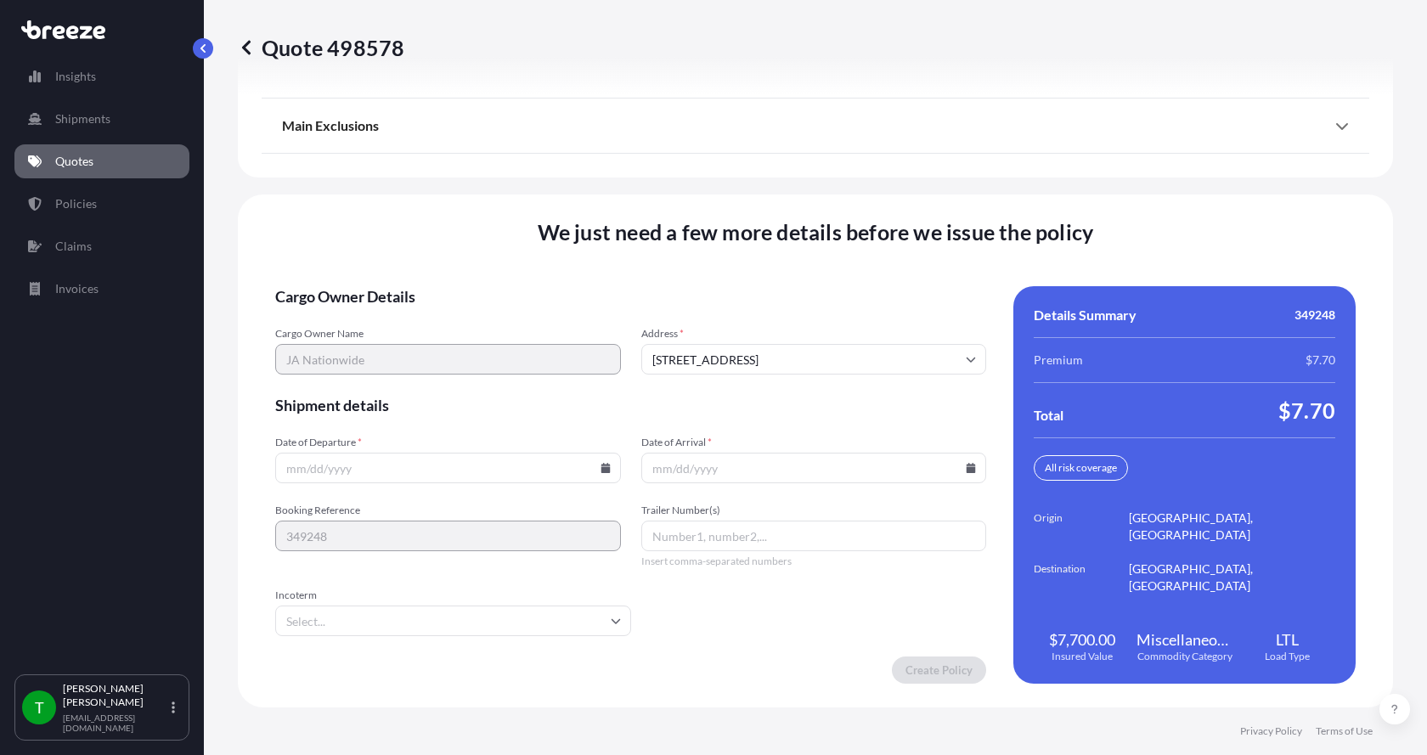
click at [601, 469] on icon at bounding box center [604, 468] width 9 height 10
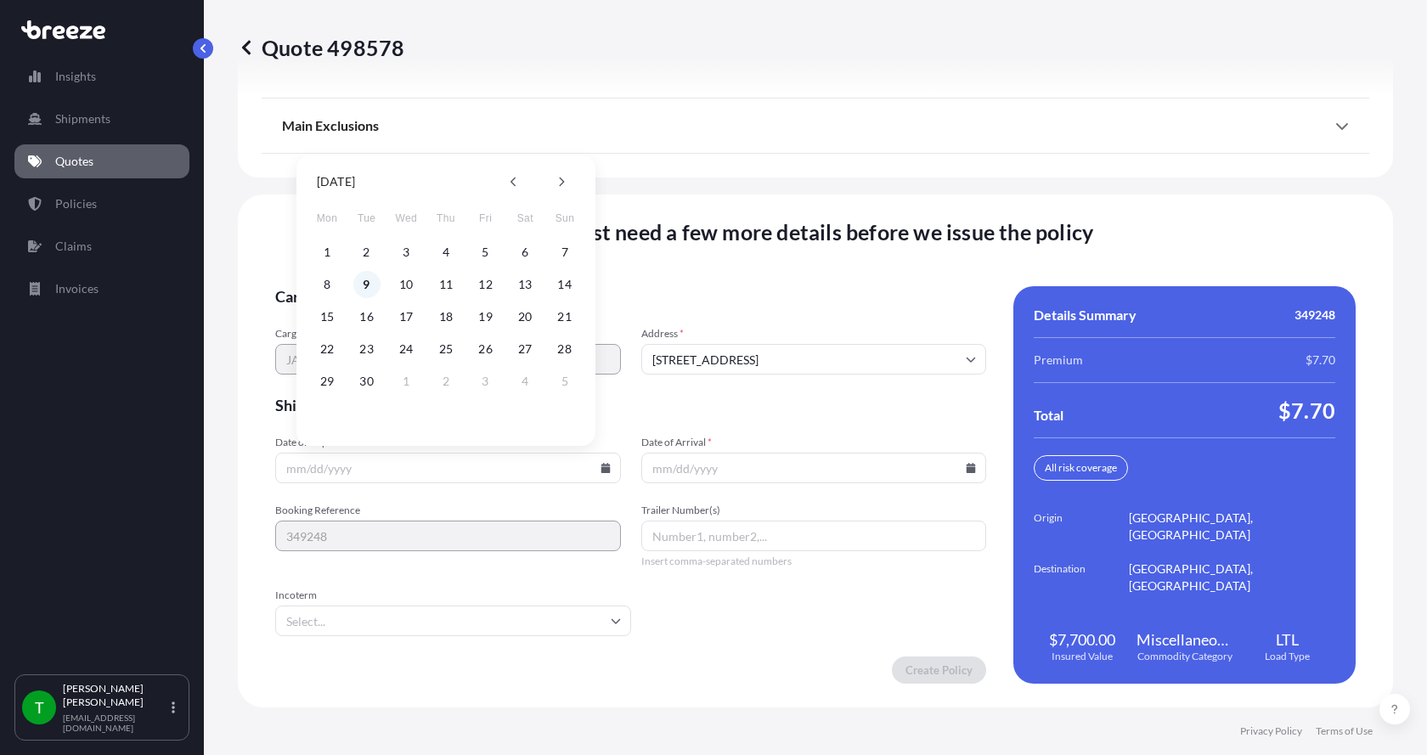
click at [369, 287] on button "9" at bounding box center [366, 284] width 27 height 27
type input "[DATE]"
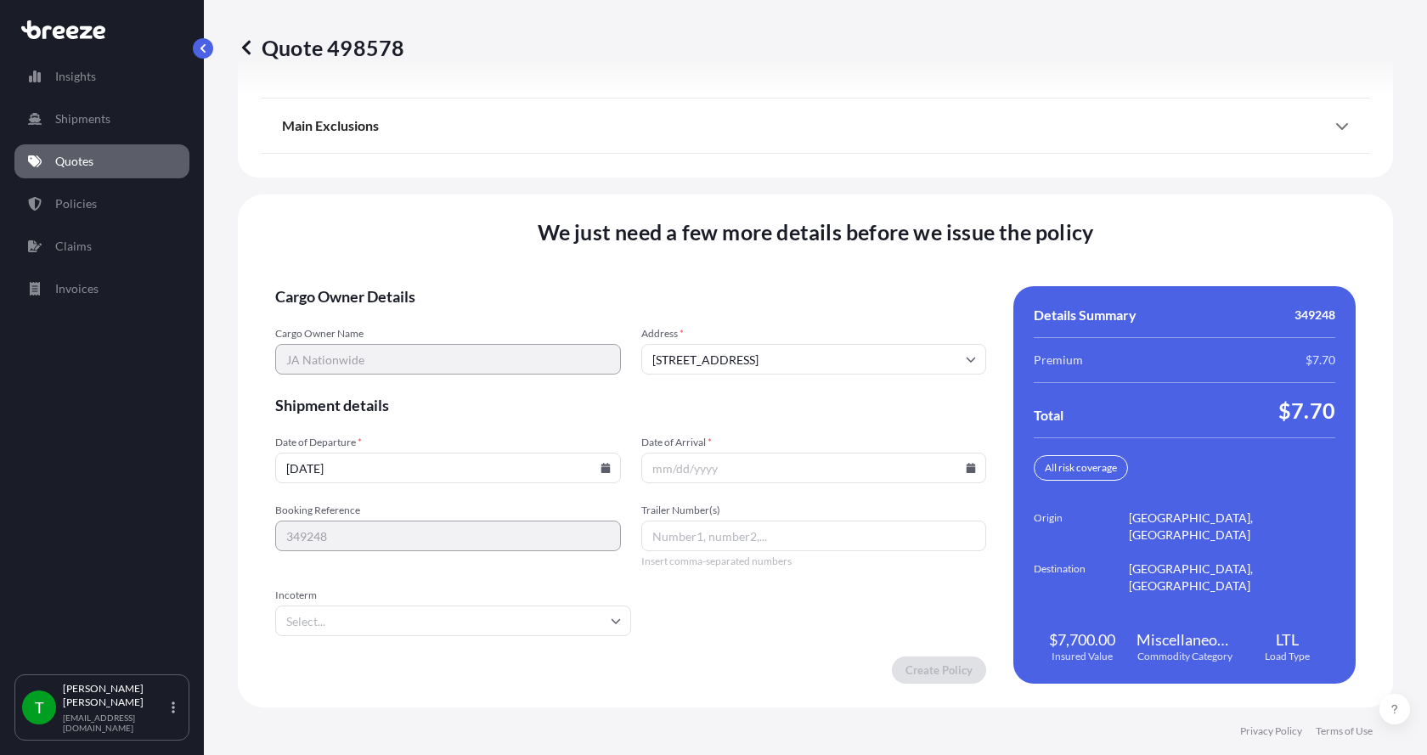
click at [376, 347] on button "9" at bounding box center [386, 354] width 20 height 15
click at [967, 470] on icon at bounding box center [971, 468] width 9 height 10
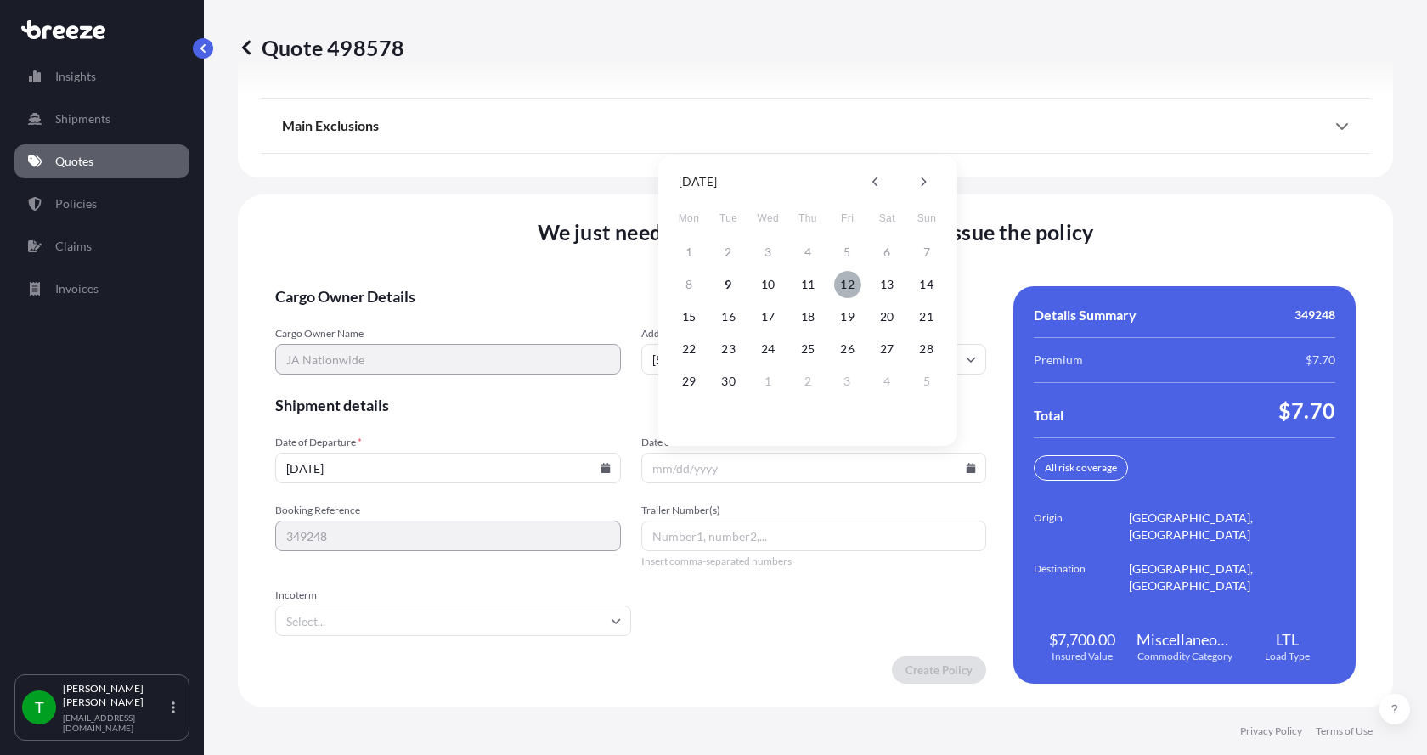
click at [849, 289] on button "12" at bounding box center [847, 284] width 27 height 27
type input "[DATE]"
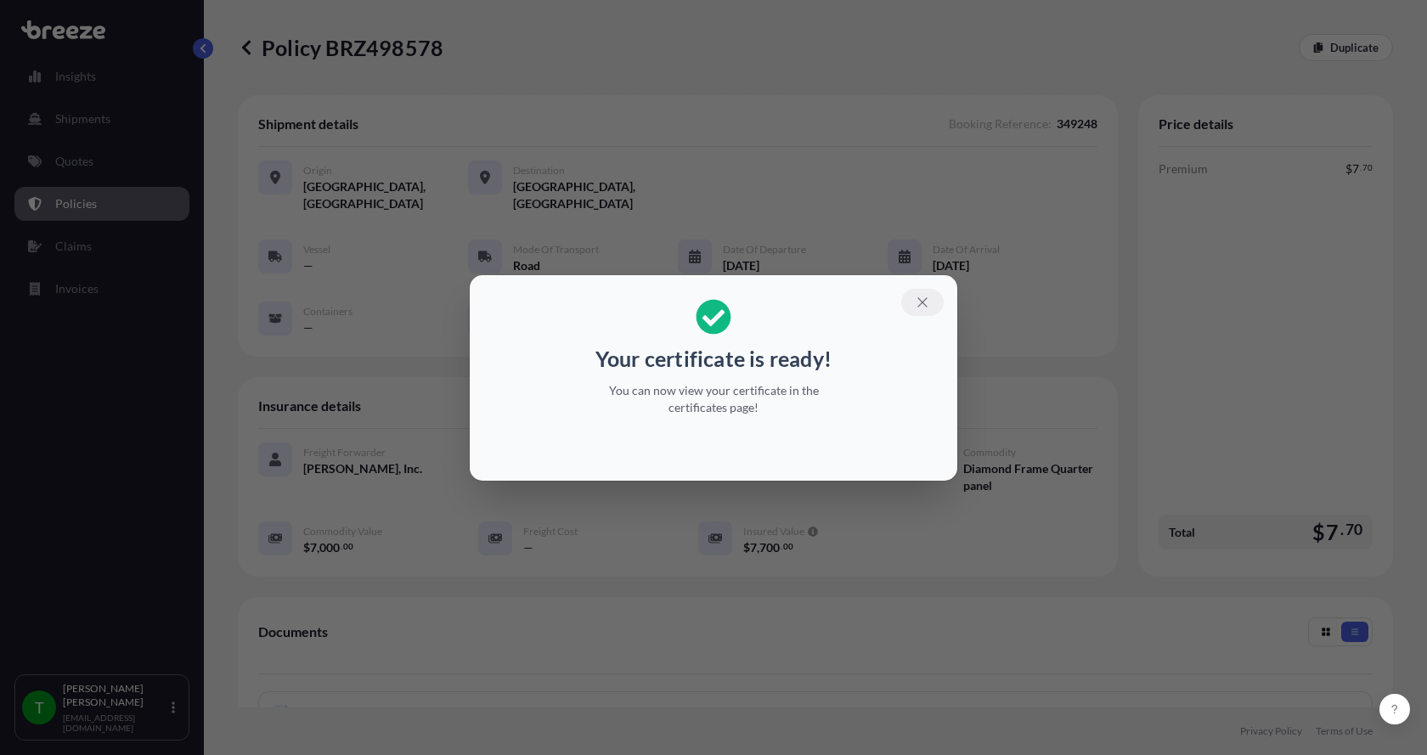
click at [917, 293] on button "button" at bounding box center [922, 302] width 42 height 27
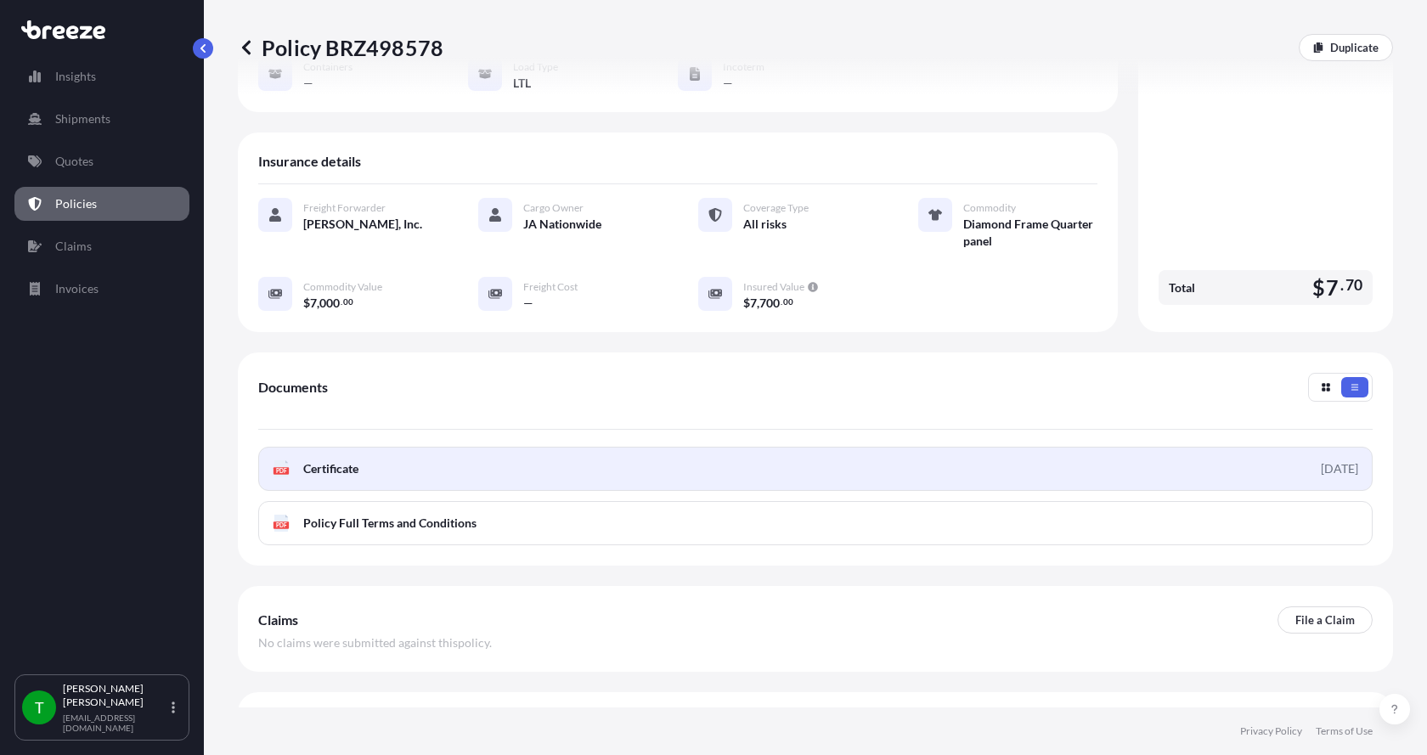
scroll to position [255, 0]
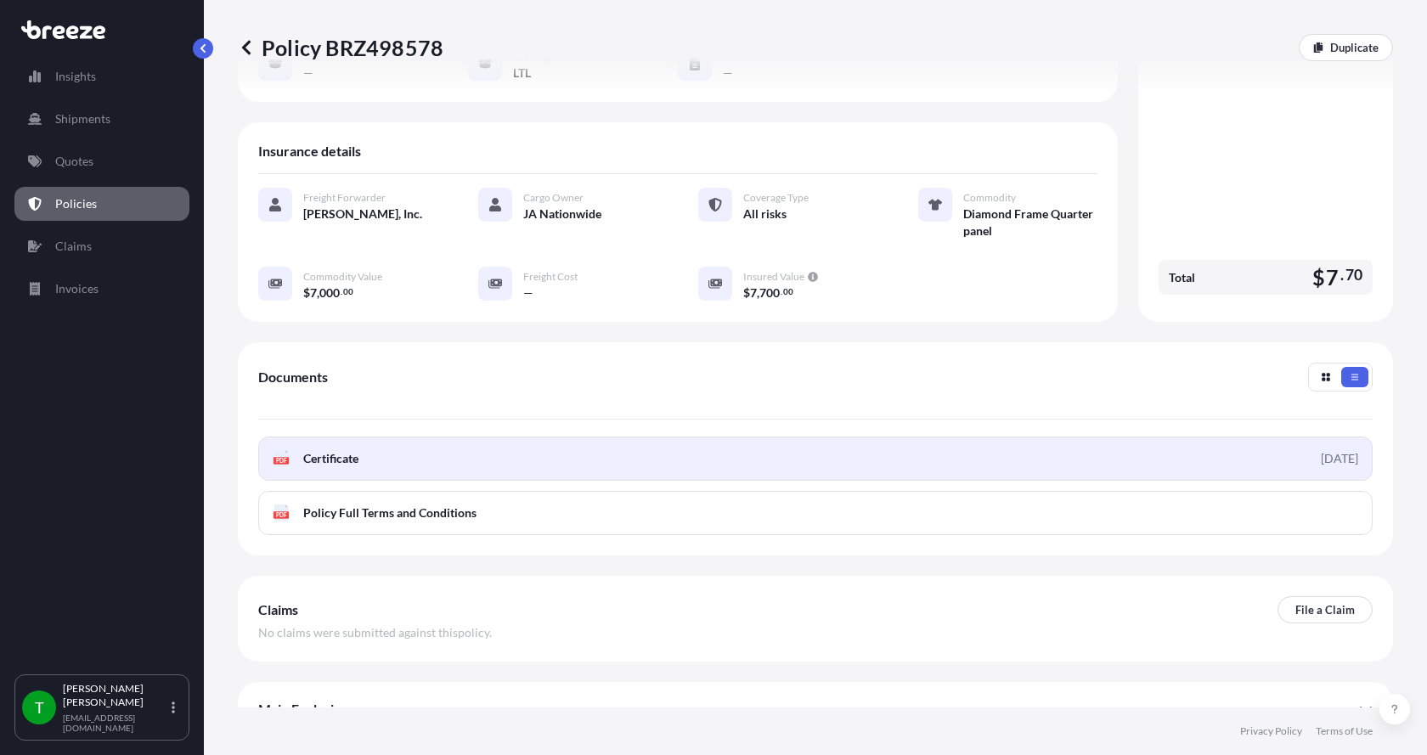
click at [292, 450] on div "PDF Certificate" at bounding box center [316, 458] width 86 height 17
